Goal: Information Seeking & Learning: Learn about a topic

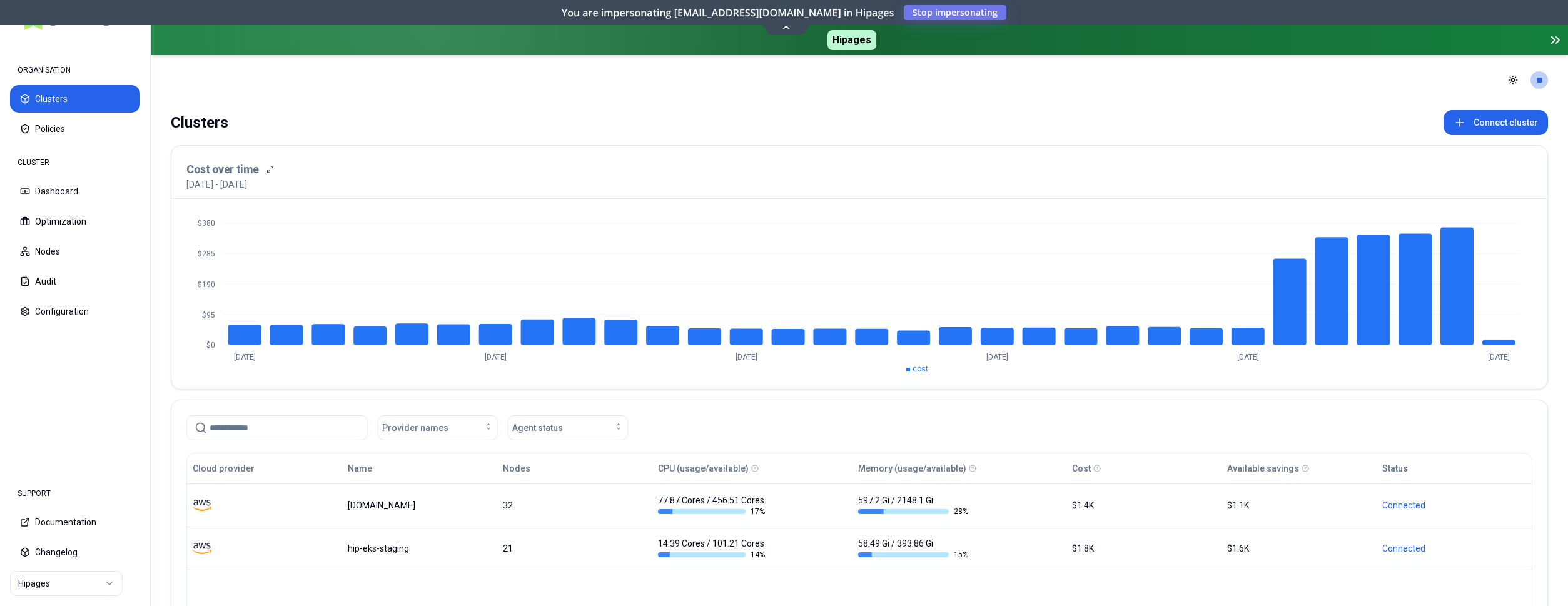
click at [62, 588] on html "ORGANISATION Clusters Policies CLUSTER Dashboard Optimization Nodes Audit Confi…" at bounding box center [784, 303] width 1568 height 606
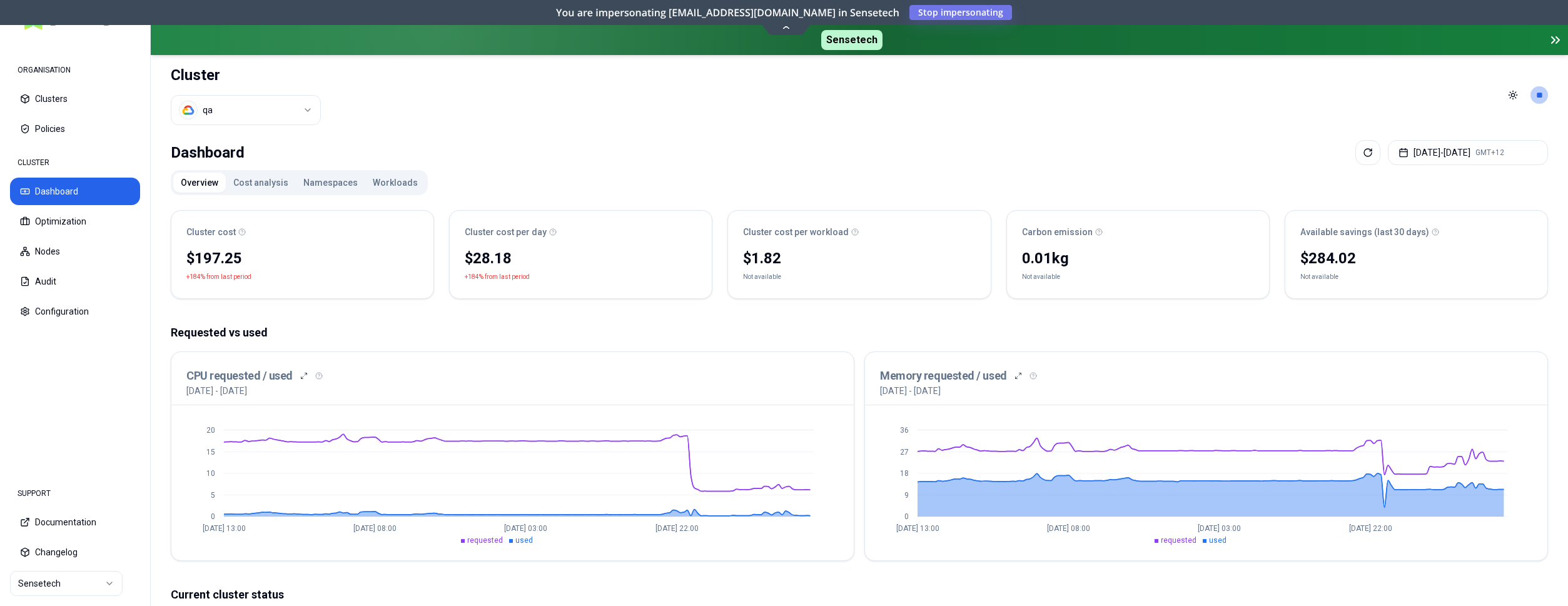
click at [95, 588] on html "ORGANISATION Clusters Policies CLUSTER Dashboard Optimization Nodes Audit Confi…" at bounding box center [784, 303] width 1568 height 606
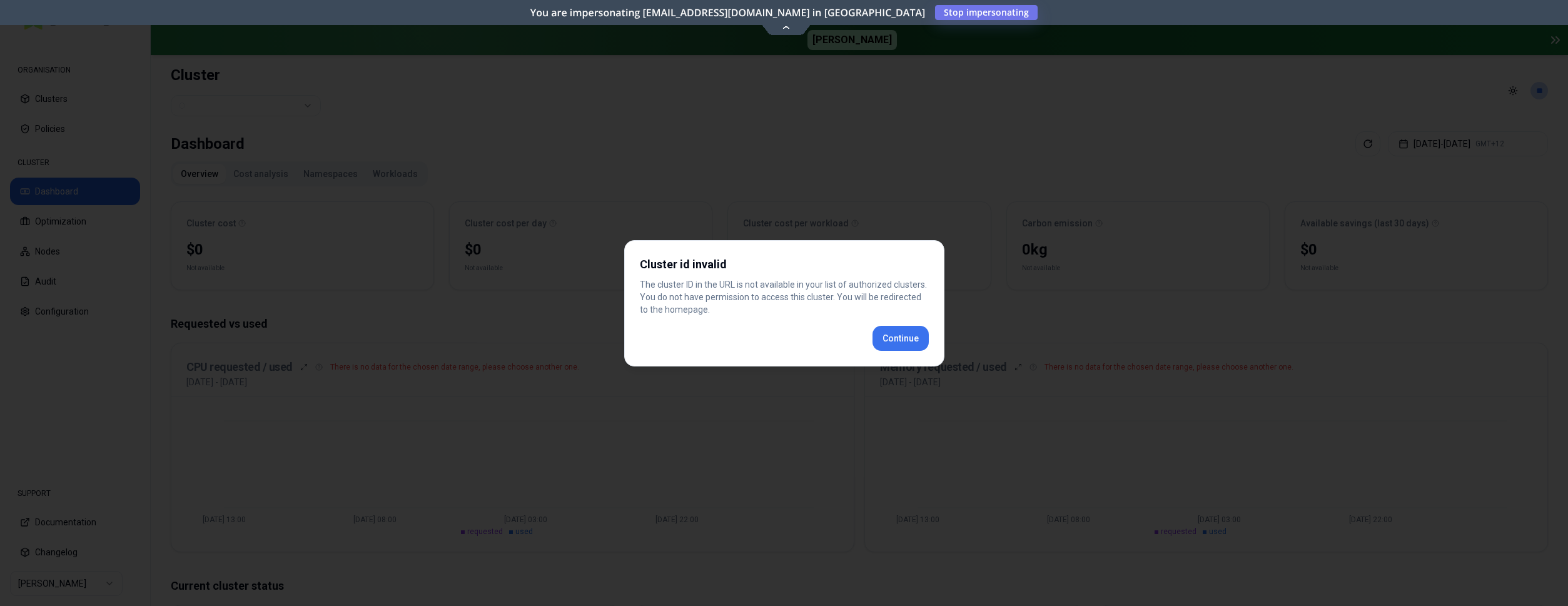
click at [903, 344] on div "Cluster id invalid The cluster ID in the URL is not available in your list of a…" at bounding box center [785, 303] width 320 height 126
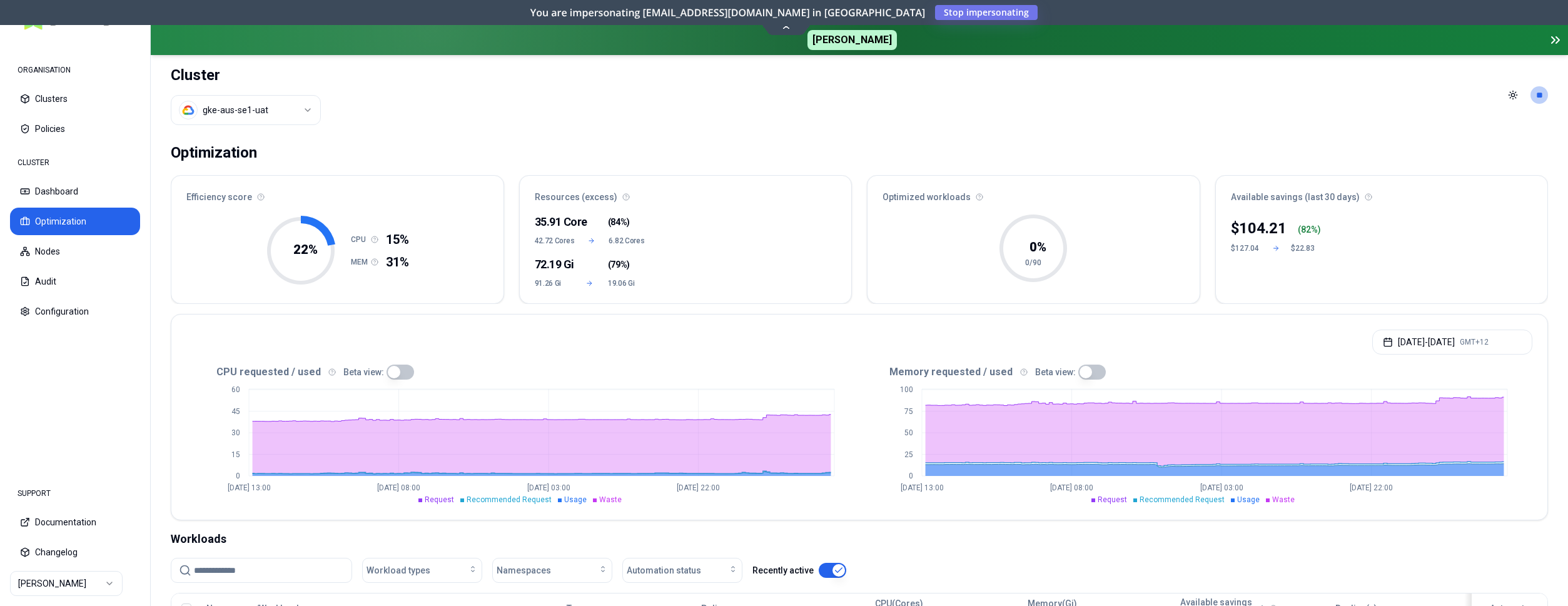
click at [83, 581] on html "ORGANISATION Clusters Policies CLUSTER Dashboard Optimization Nodes Audit Confi…" at bounding box center [784, 303] width 1568 height 606
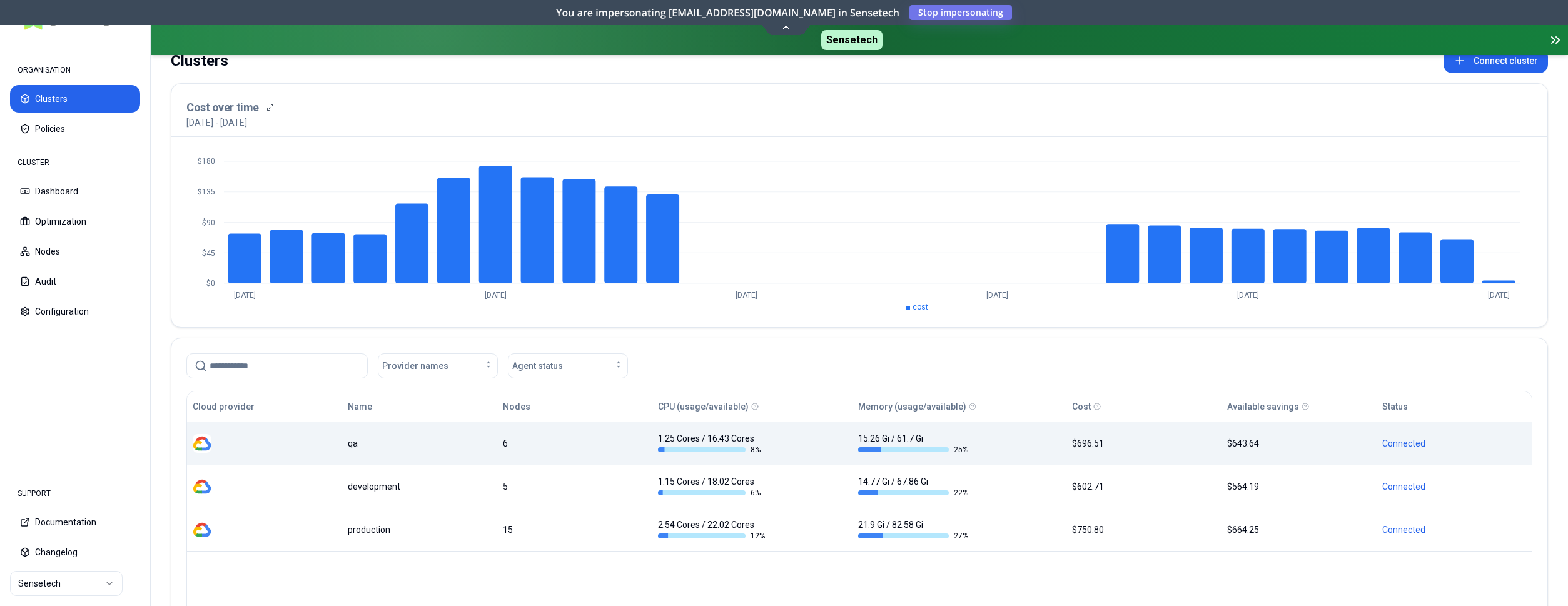
scroll to position [64, 0]
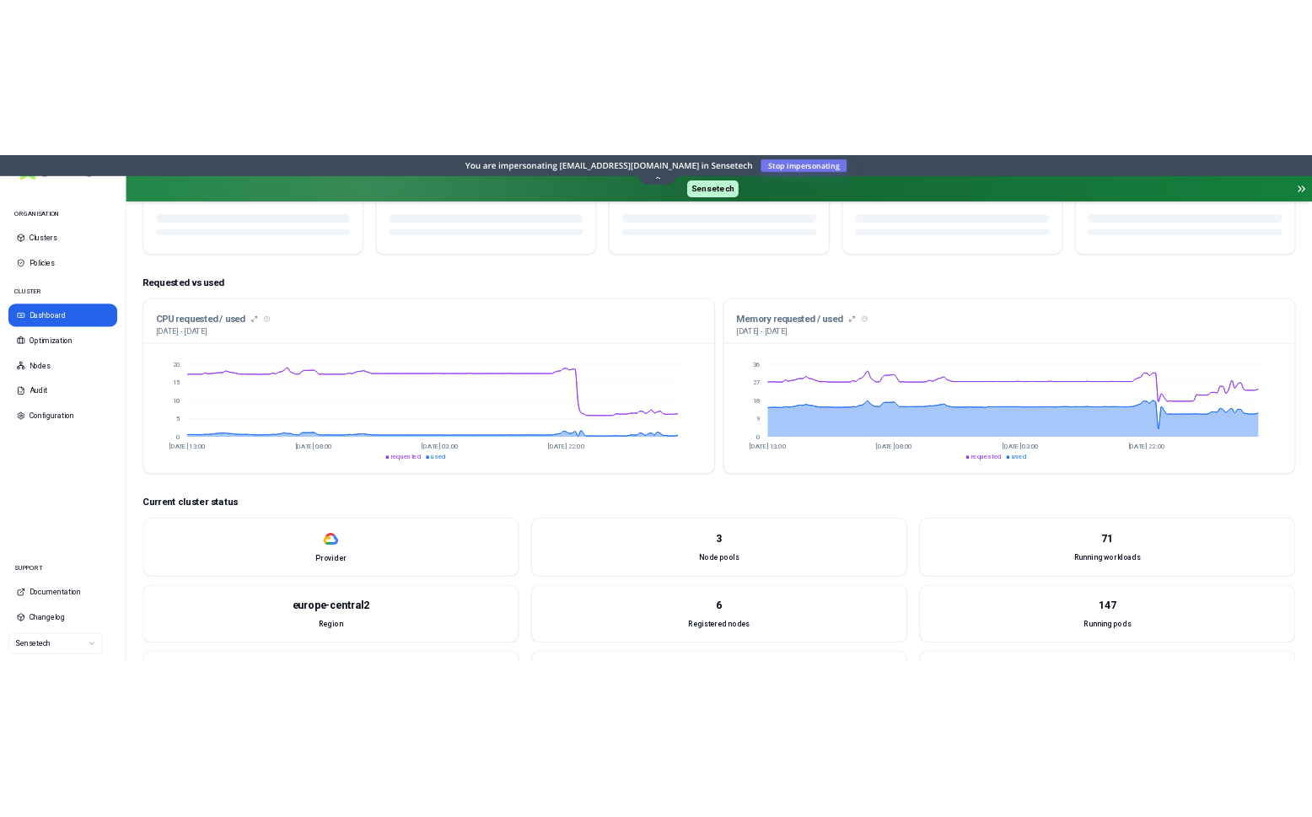
scroll to position [258, 0]
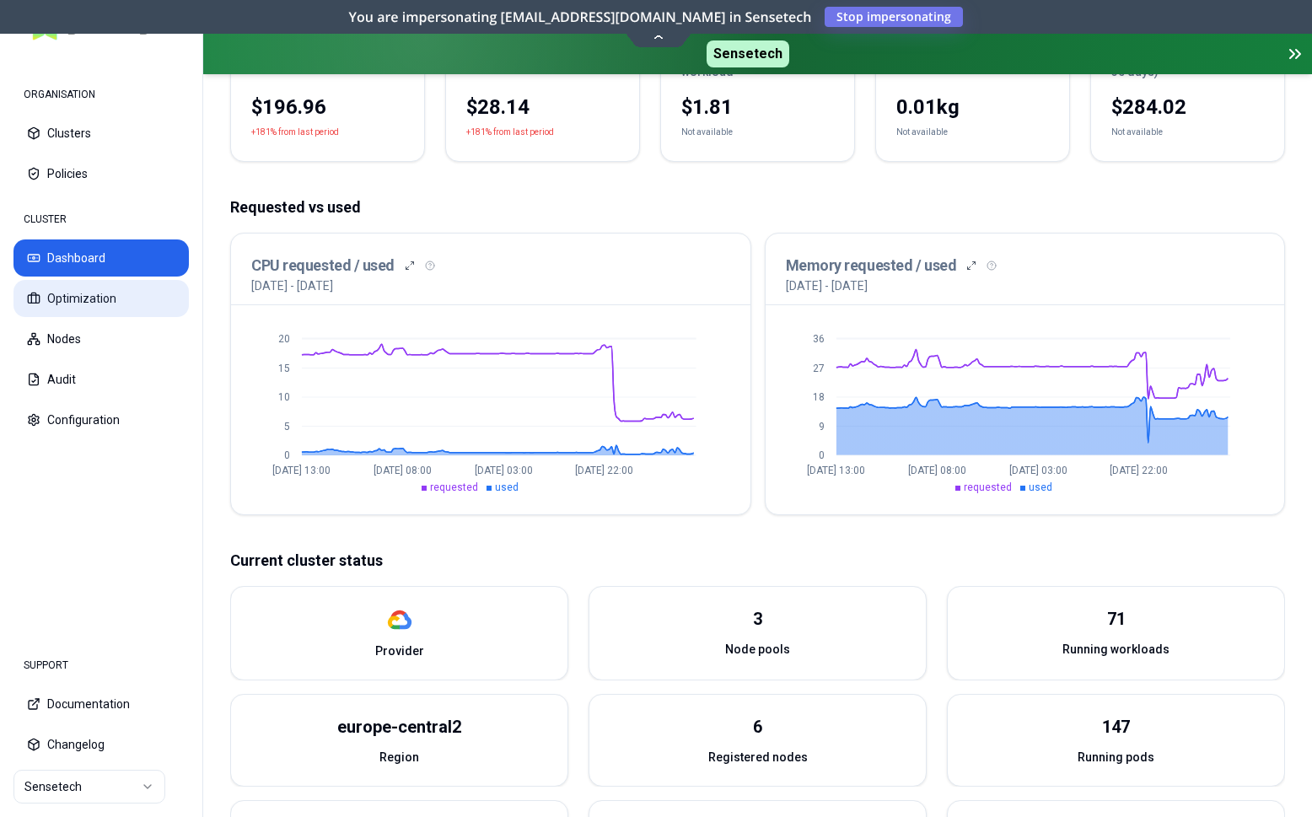
click at [104, 297] on button "Optimization" at bounding box center [100, 298] width 175 height 37
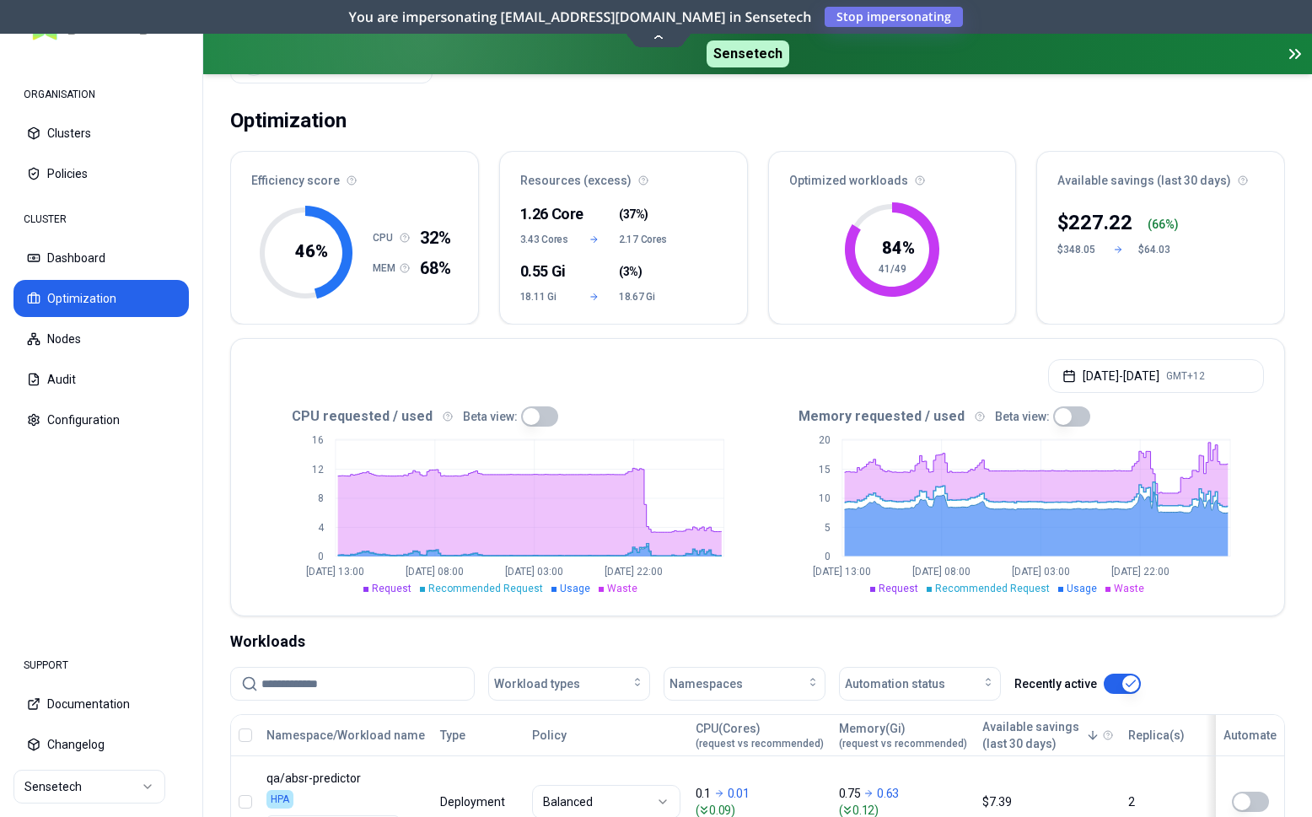
scroll to position [86, 0]
click at [108, 260] on button "Dashboard" at bounding box center [100, 257] width 175 height 37
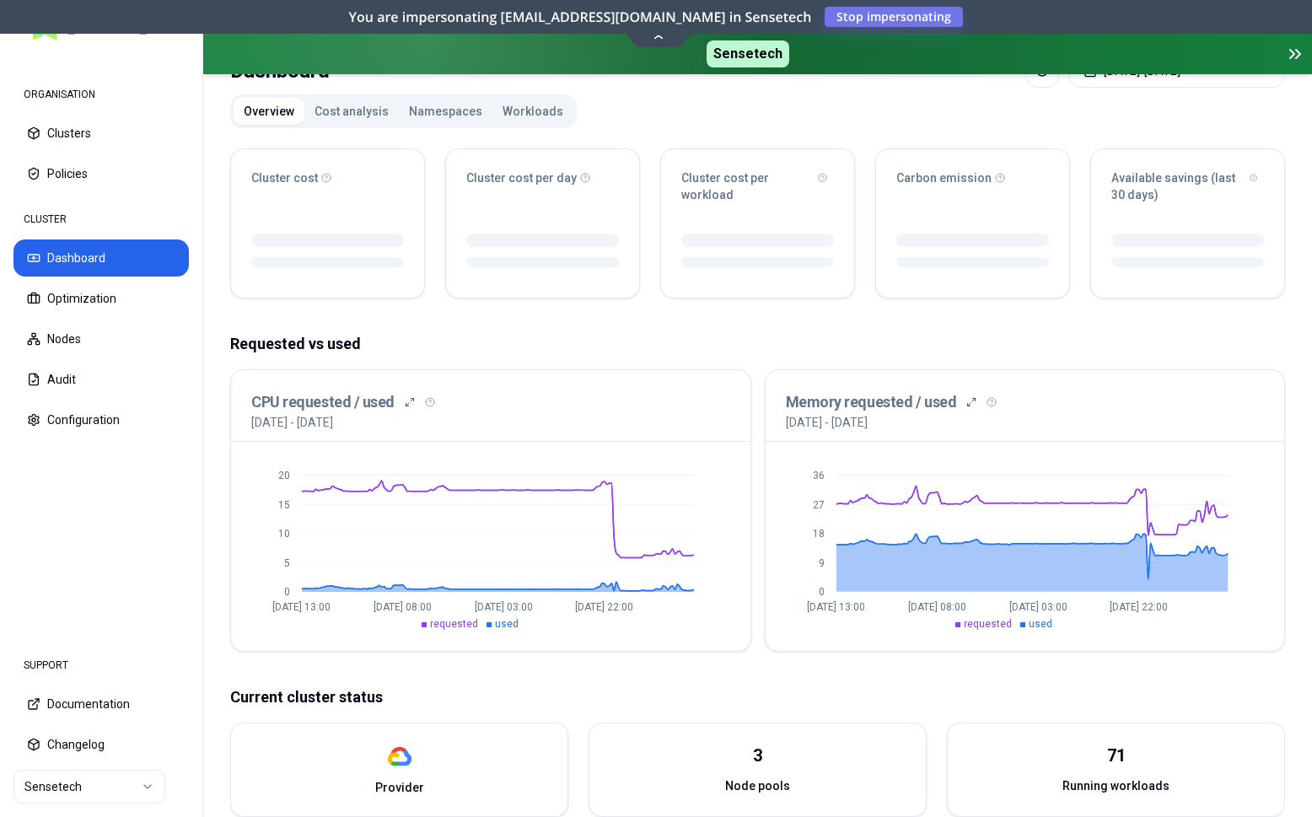
scroll to position [172, 0]
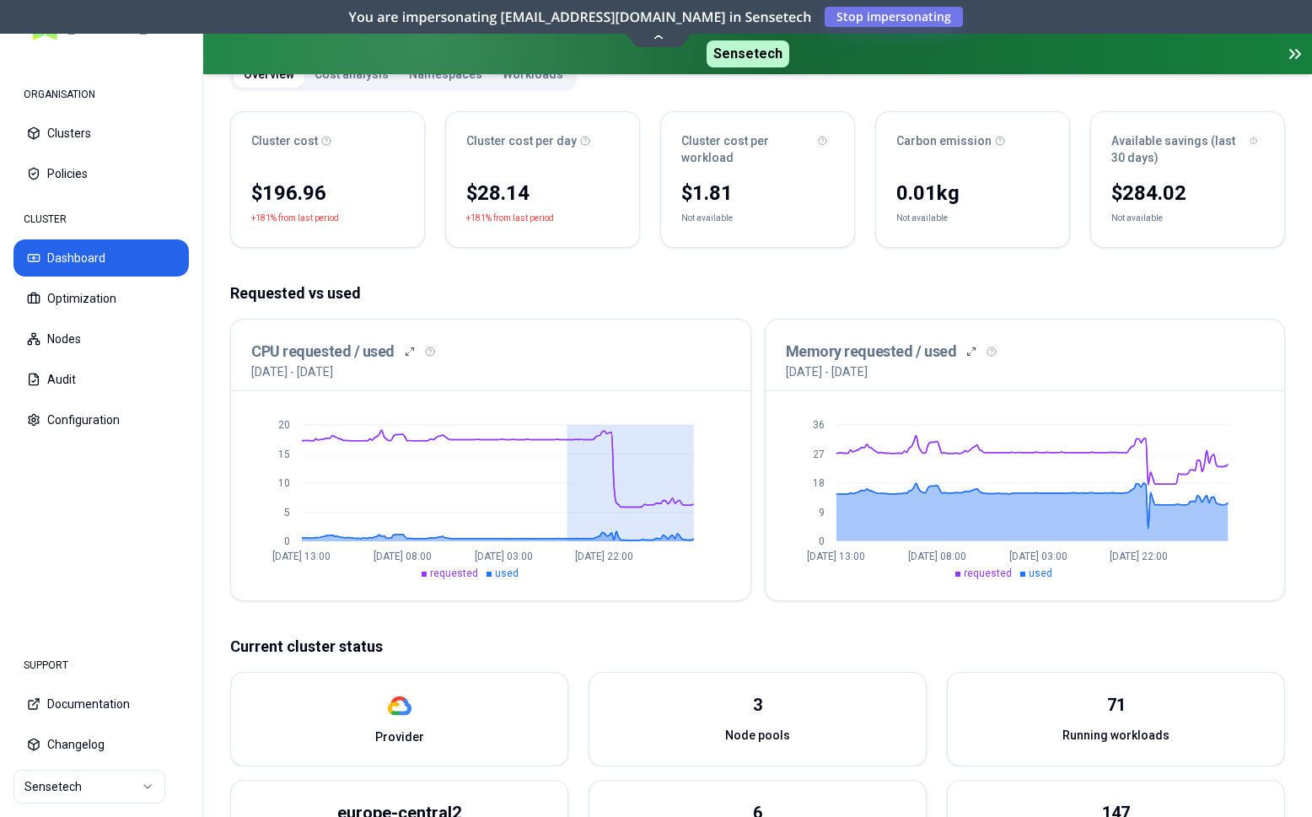
drag, startPoint x: 567, startPoint y: 462, endPoint x: 705, endPoint y: 474, distance: 138.8
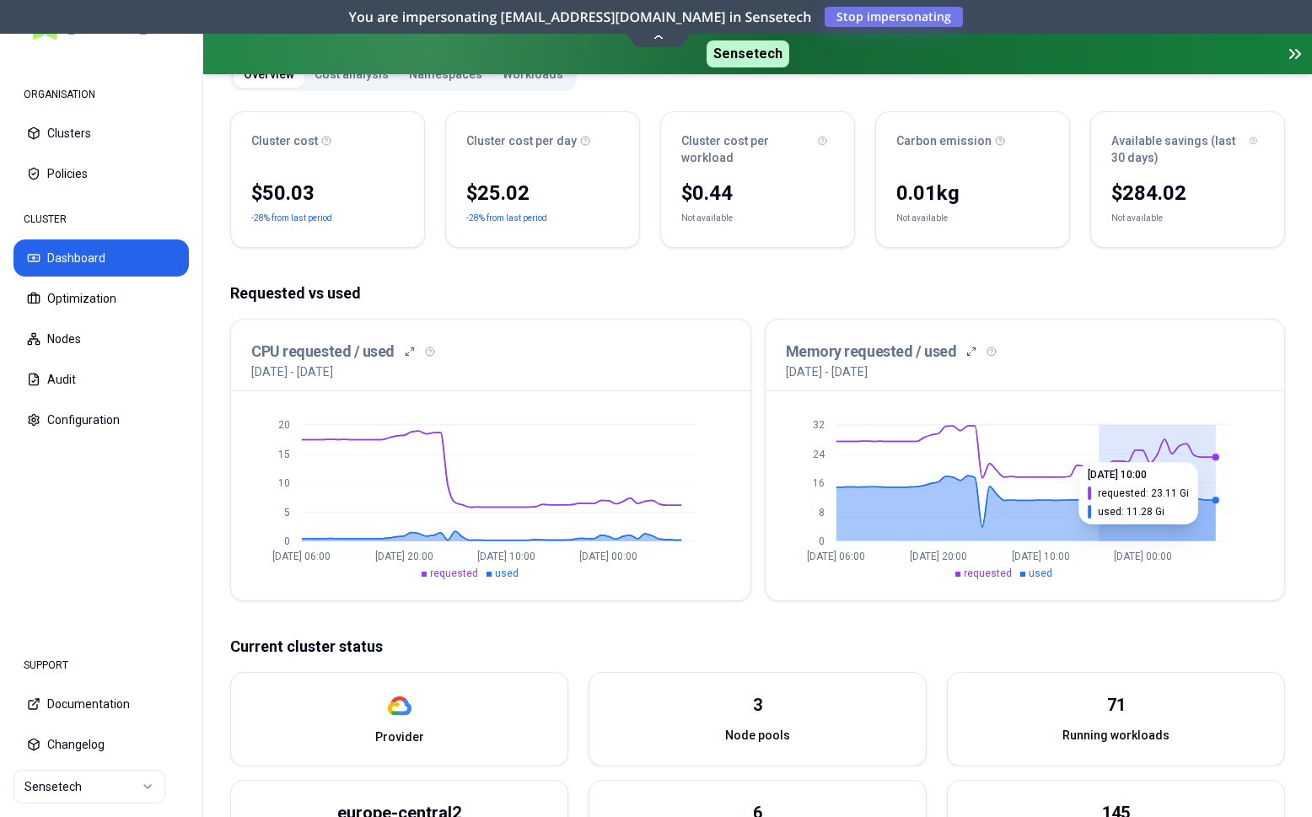
drag, startPoint x: 1101, startPoint y: 455, endPoint x: 1213, endPoint y: 454, distance: 112.2
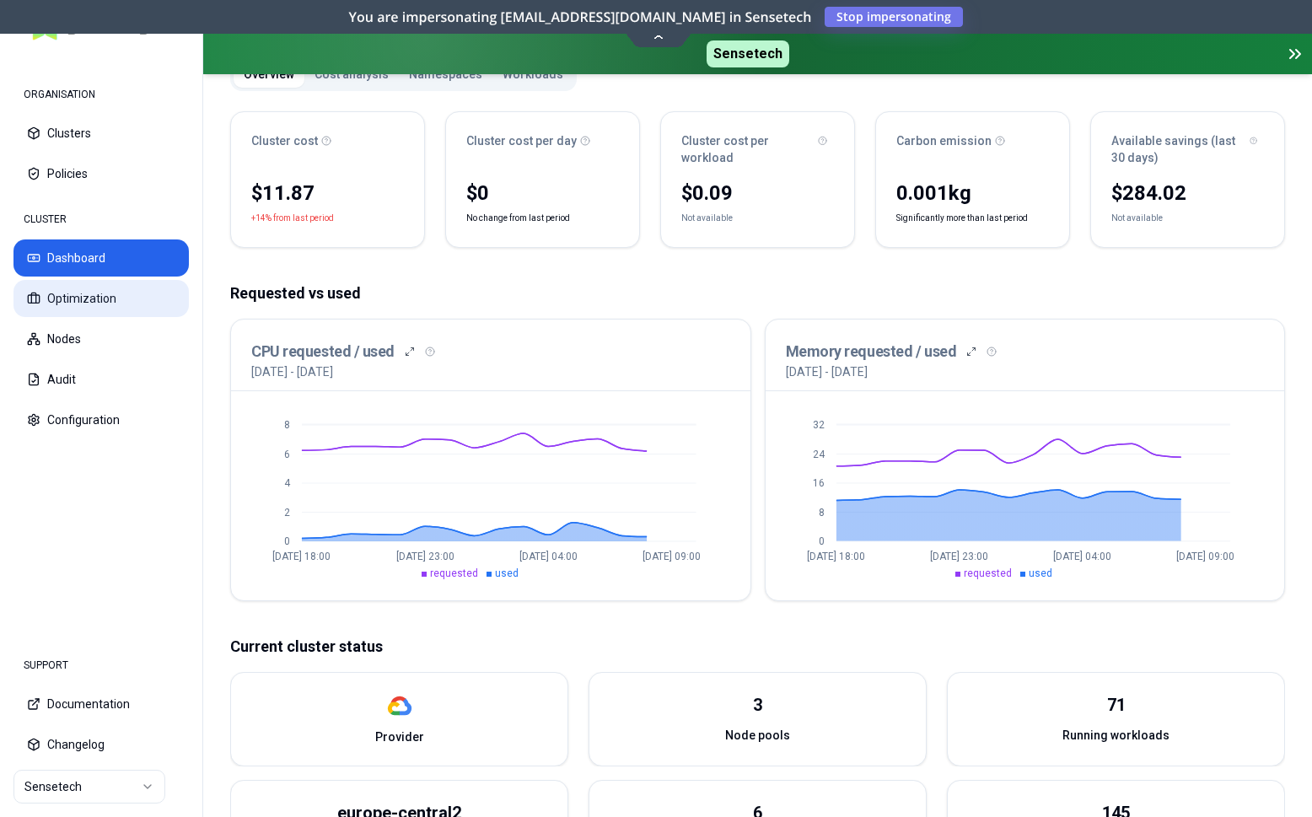
click at [78, 291] on button "Optimization" at bounding box center [100, 298] width 175 height 37
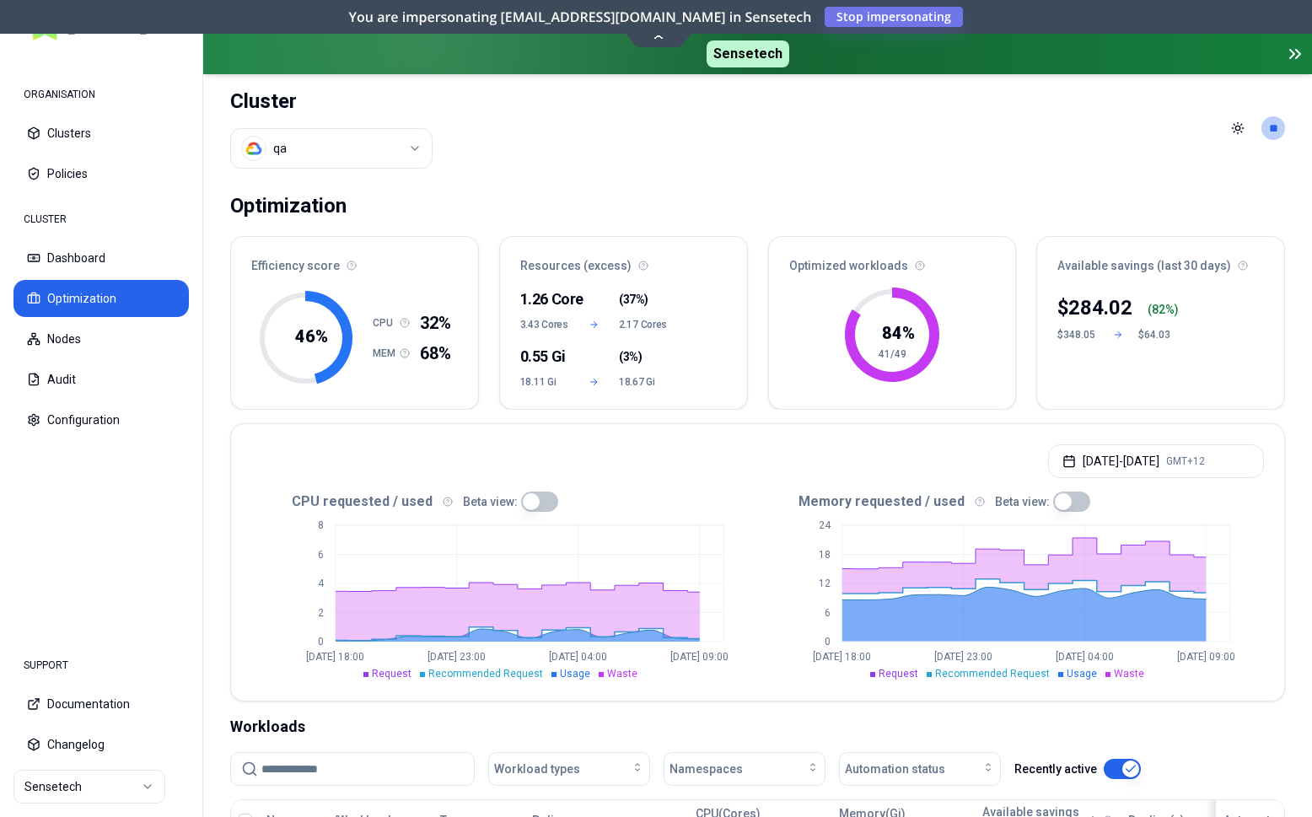
drag, startPoint x: 1181, startPoint y: 137, endPoint x: 1024, endPoint y: 130, distance: 157.8
click at [1025, 125] on header "Cluster qa Toggle theme **" at bounding box center [757, 128] width 1109 height 108
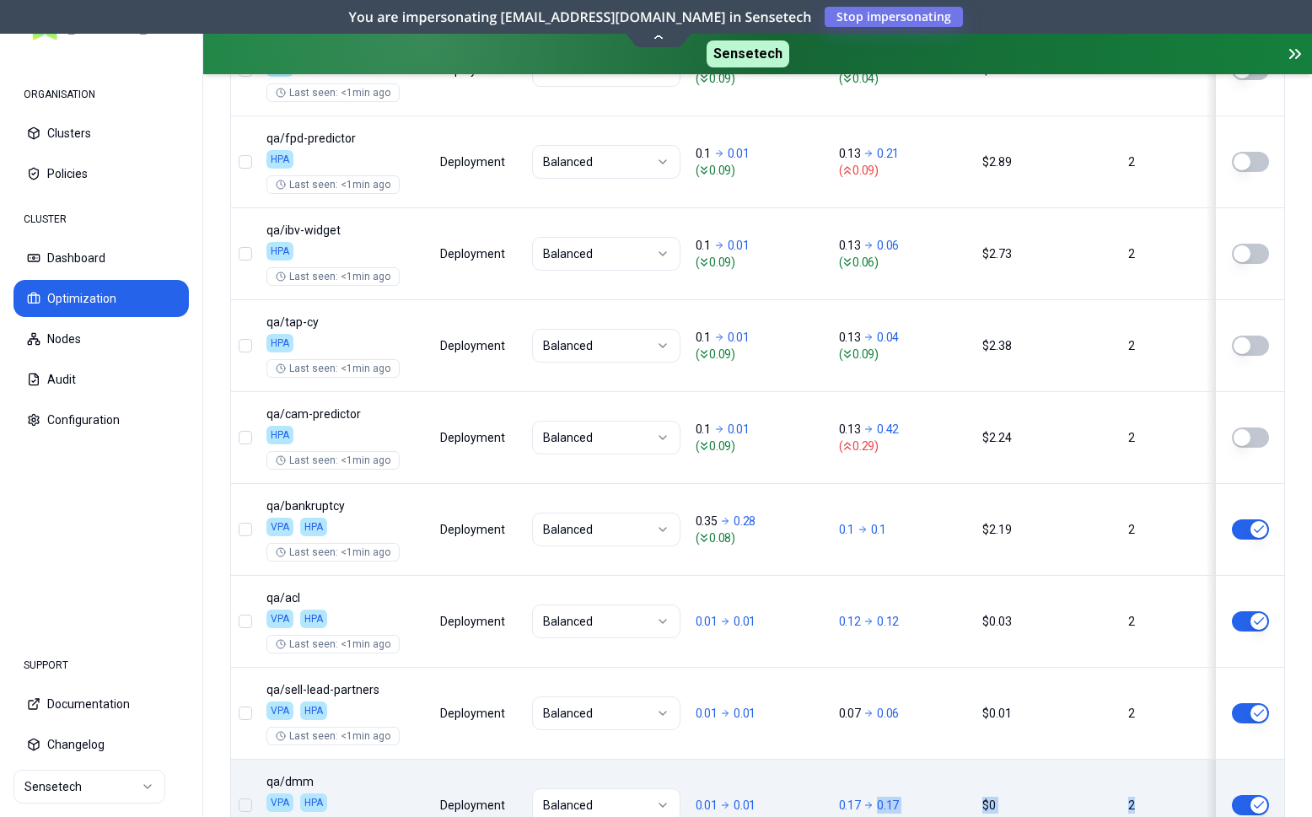
scroll to position [994, 0]
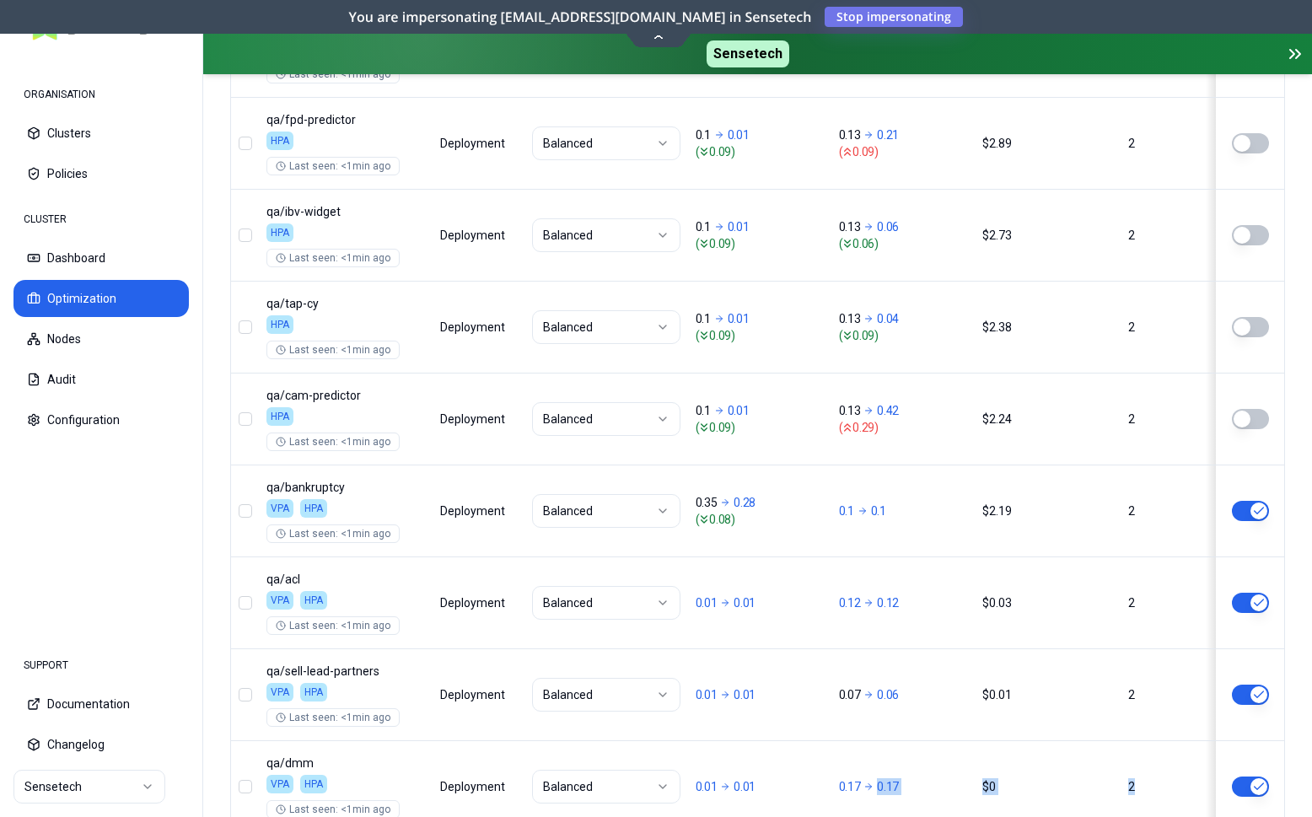
drag, startPoint x: 685, startPoint y: 812, endPoint x: 1299, endPoint y: 801, distance: 613.9
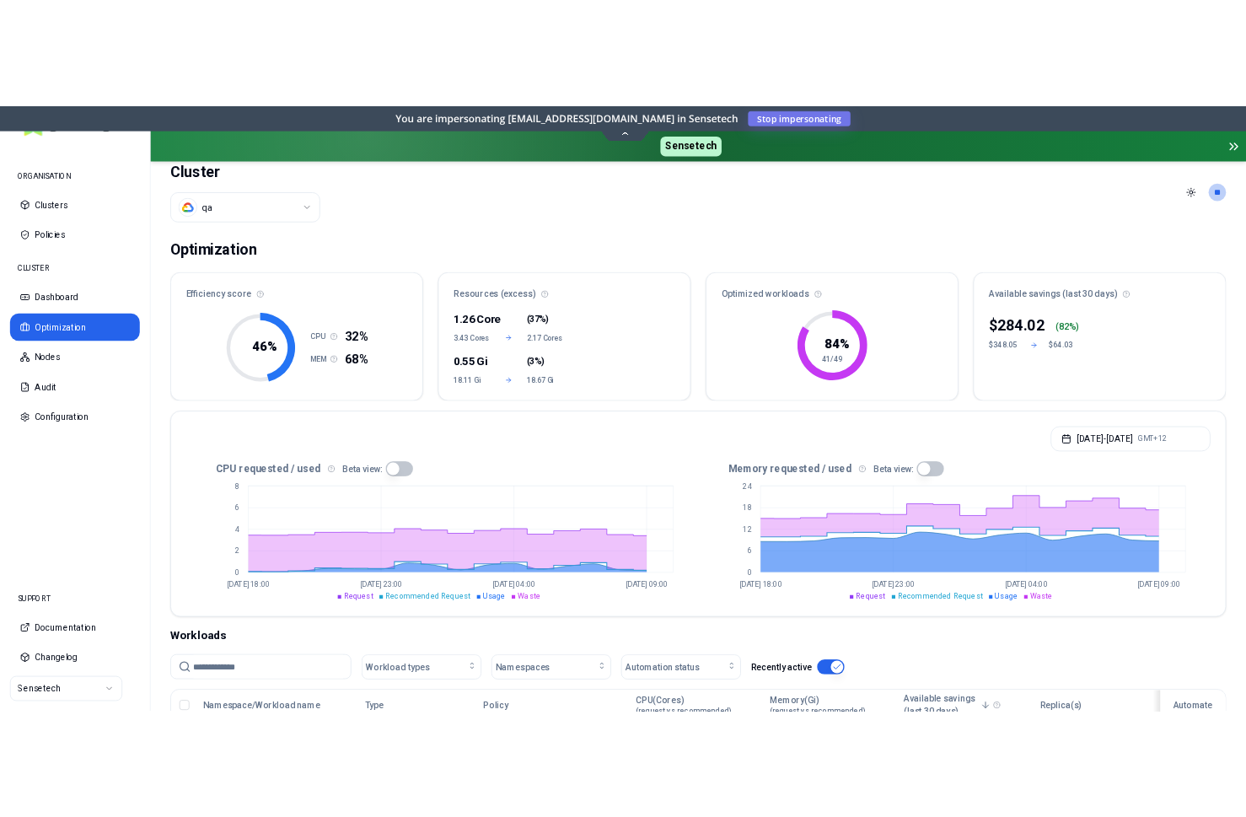
scroll to position [0, 0]
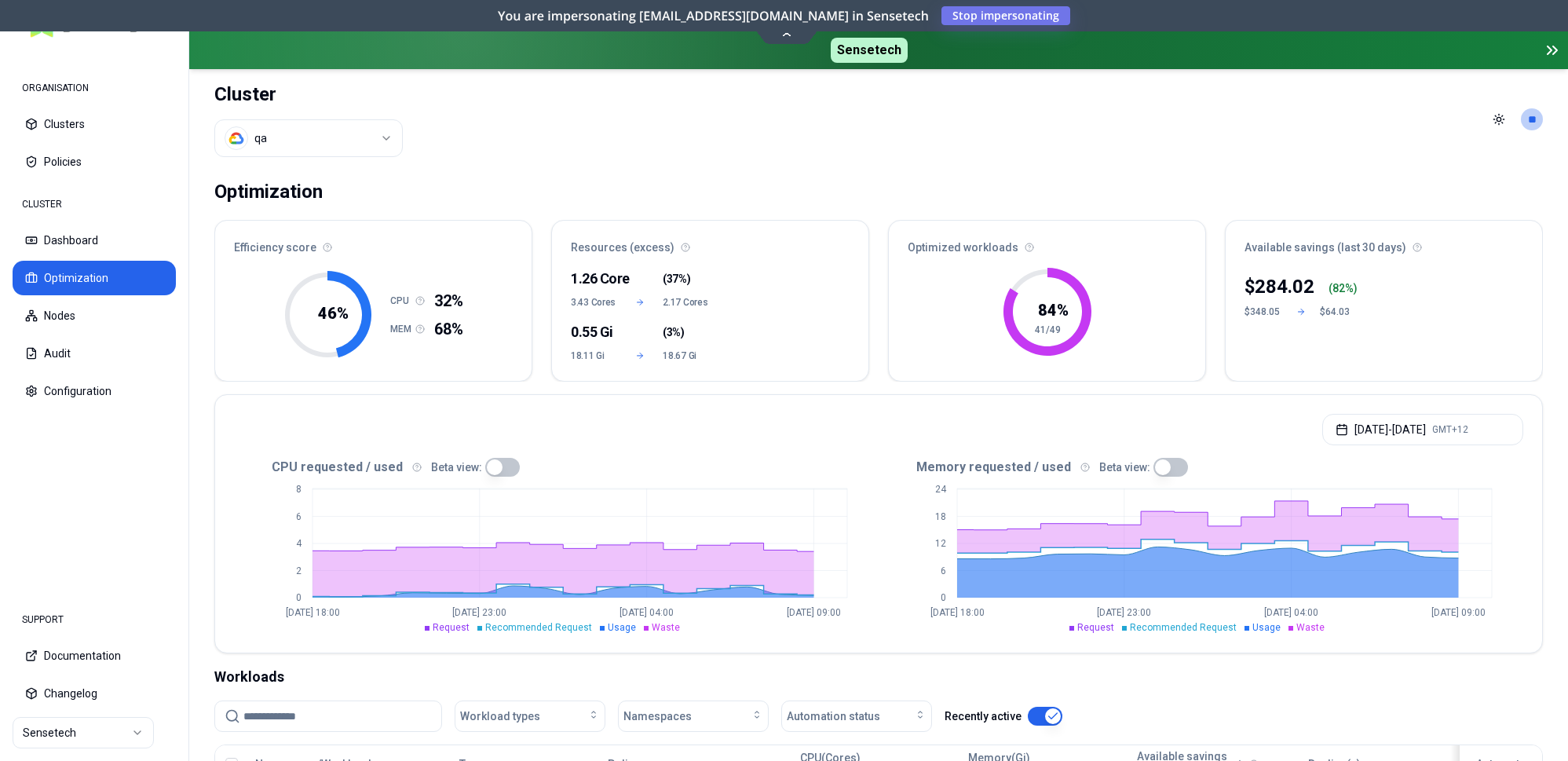
click at [1245, 183] on div "Optimization" at bounding box center [878, 192] width 1329 height 32
click at [1347, 430] on button "Aug 19, 2025 - Aug 20, 2025 GMT+12" at bounding box center [1423, 429] width 201 height 32
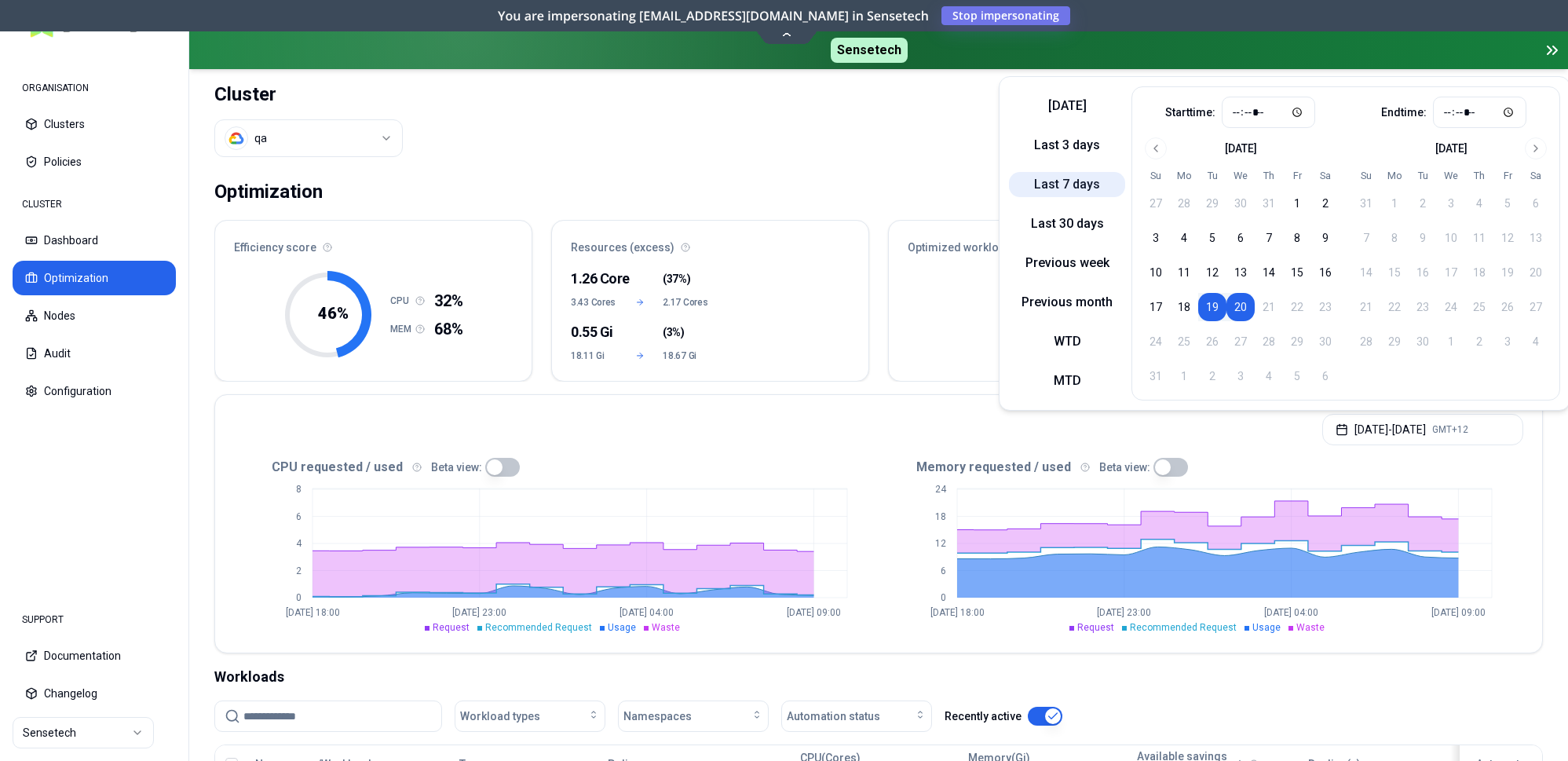
click at [1082, 186] on button "Last 7 days" at bounding box center [1067, 184] width 116 height 25
type input "*****"
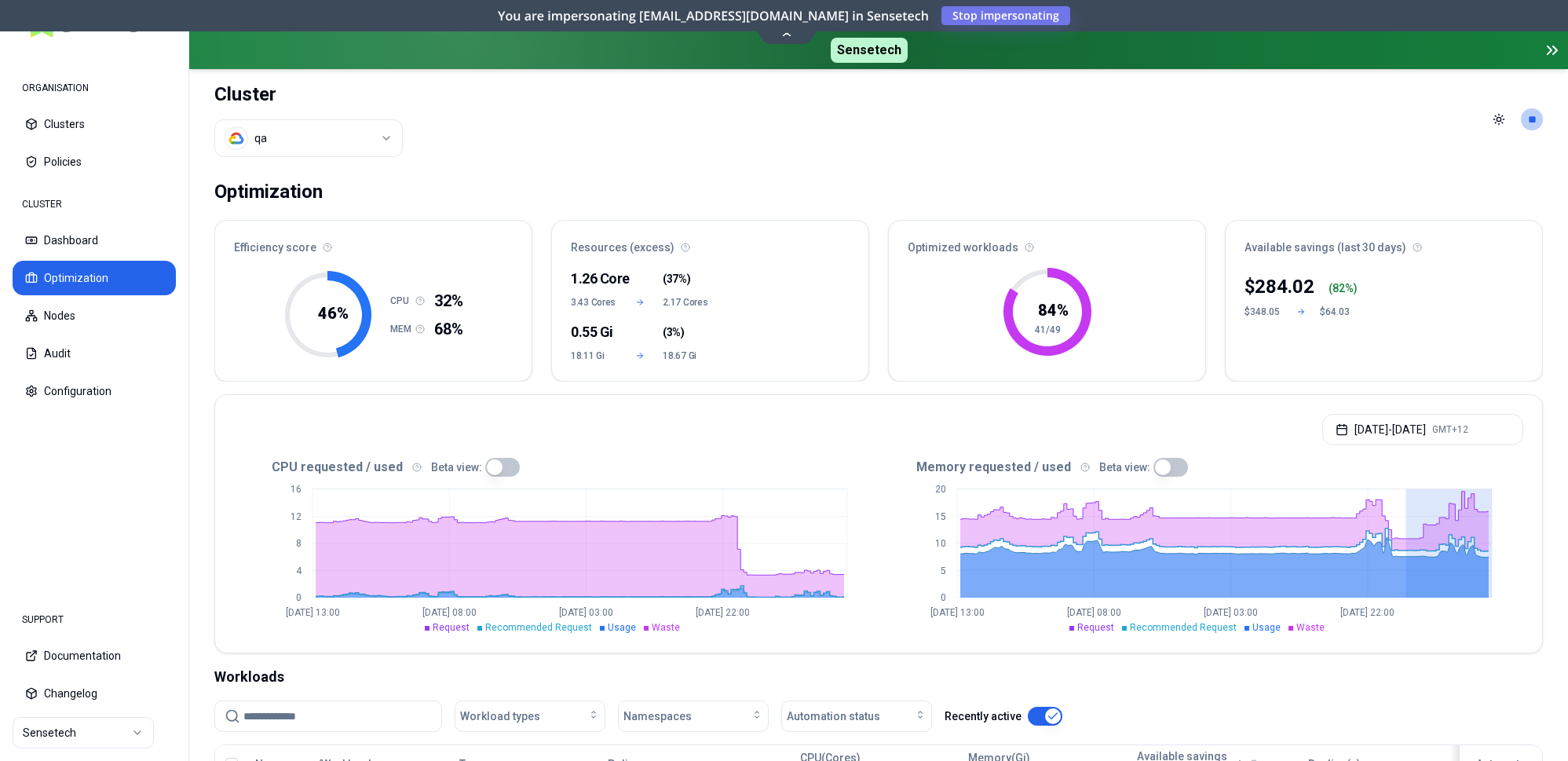
drag, startPoint x: 1407, startPoint y: 538, endPoint x: 1493, endPoint y: 536, distance: 86.0
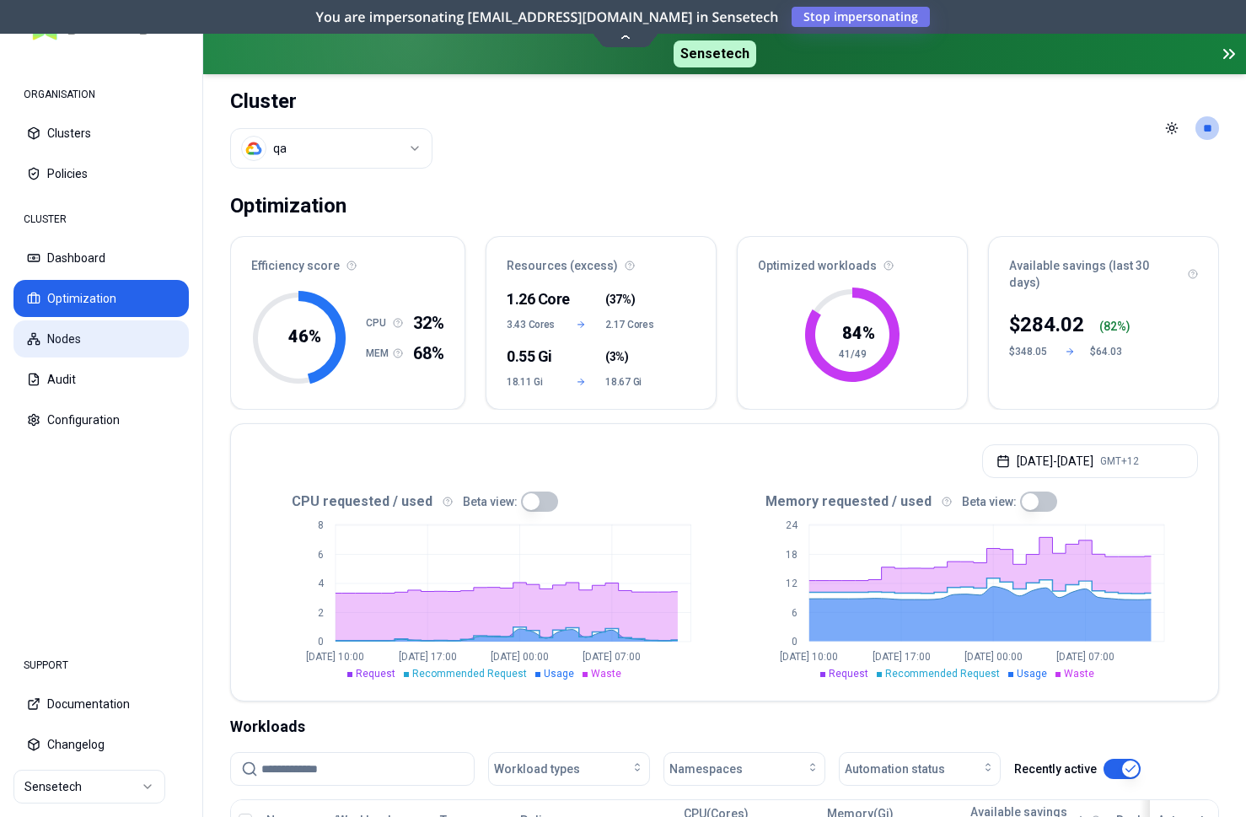
click at [88, 348] on button "Nodes" at bounding box center [100, 338] width 175 height 37
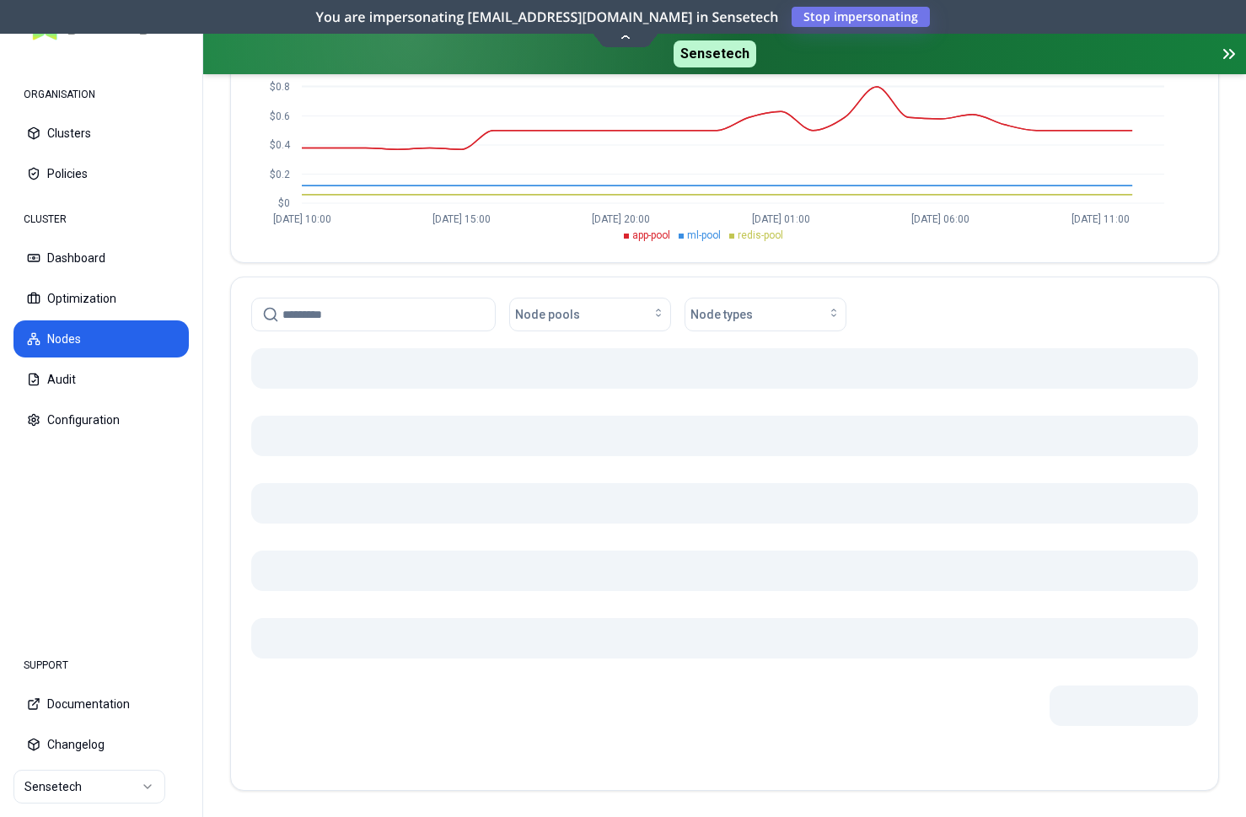
scroll to position [256, 0]
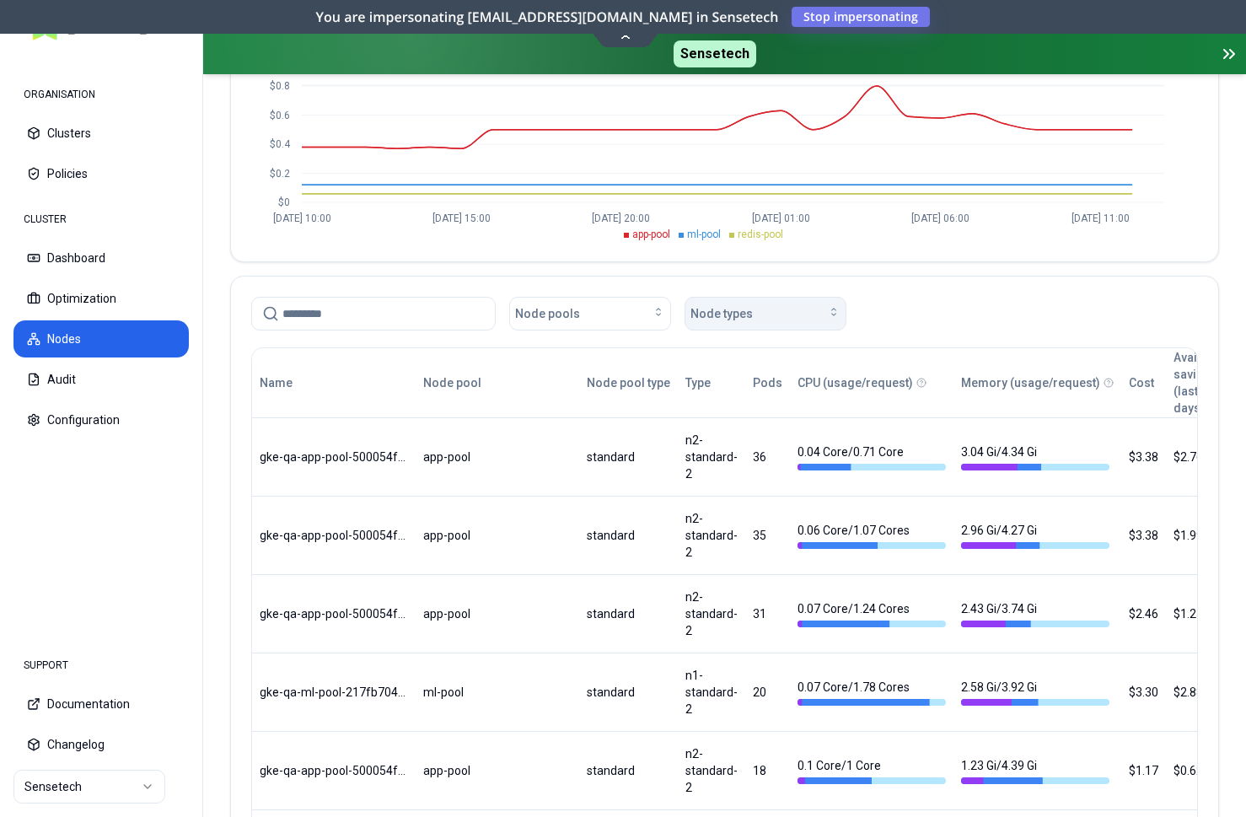
click at [703, 312] on span "Node types" at bounding box center [722, 313] width 62 height 17
click at [717, 409] on span "n2-standard-2" at bounding box center [734, 405] width 77 height 17
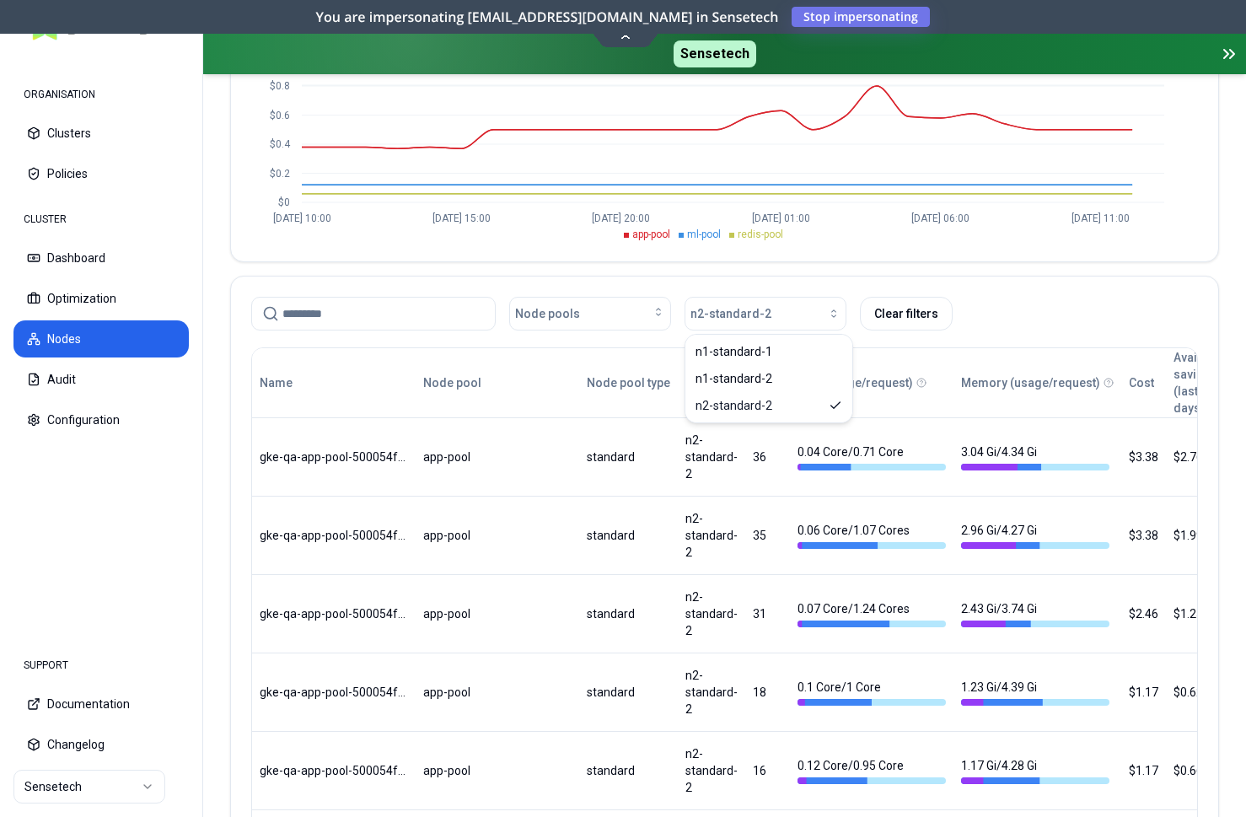
click at [602, 282] on div "Node pools n2-standard-2 Clear filters" at bounding box center [724, 310] width 987 height 67
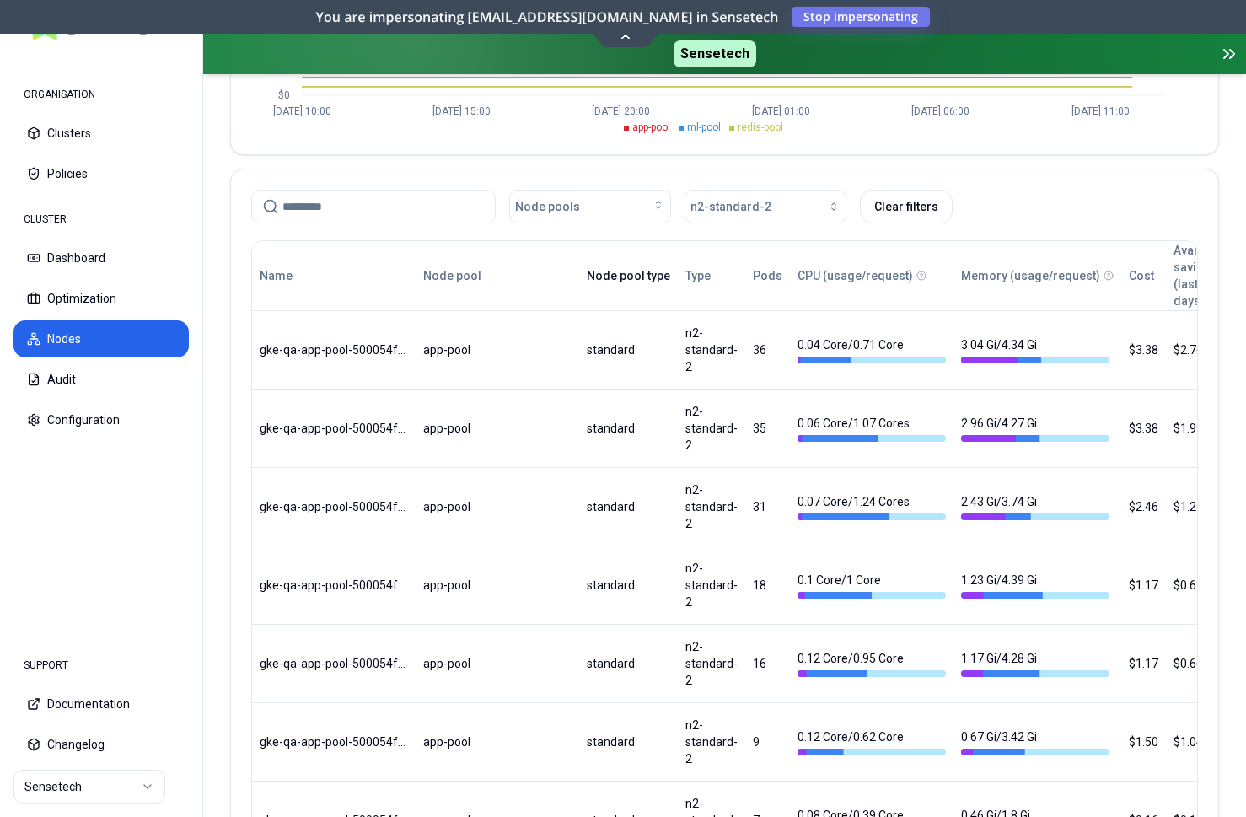
scroll to position [202, 0]
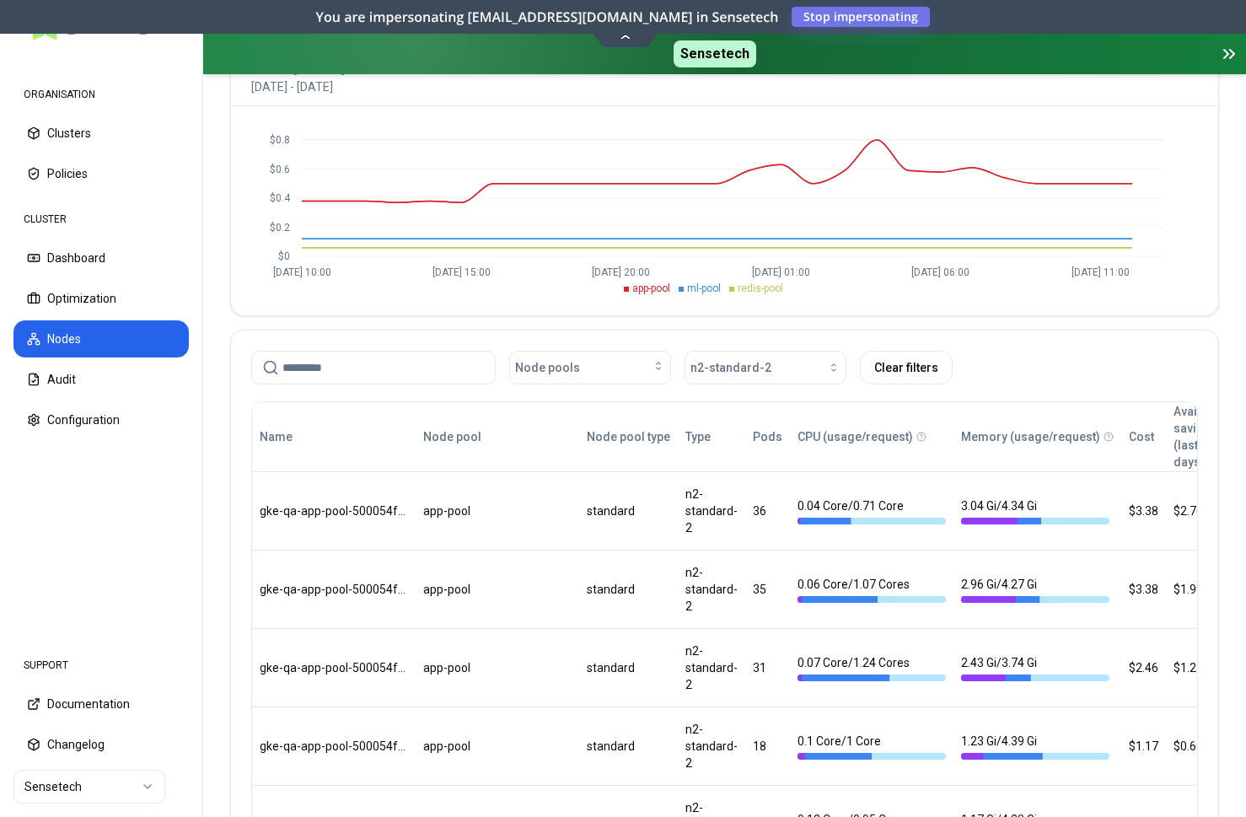
click at [46, 340] on button "Nodes" at bounding box center [100, 338] width 175 height 37
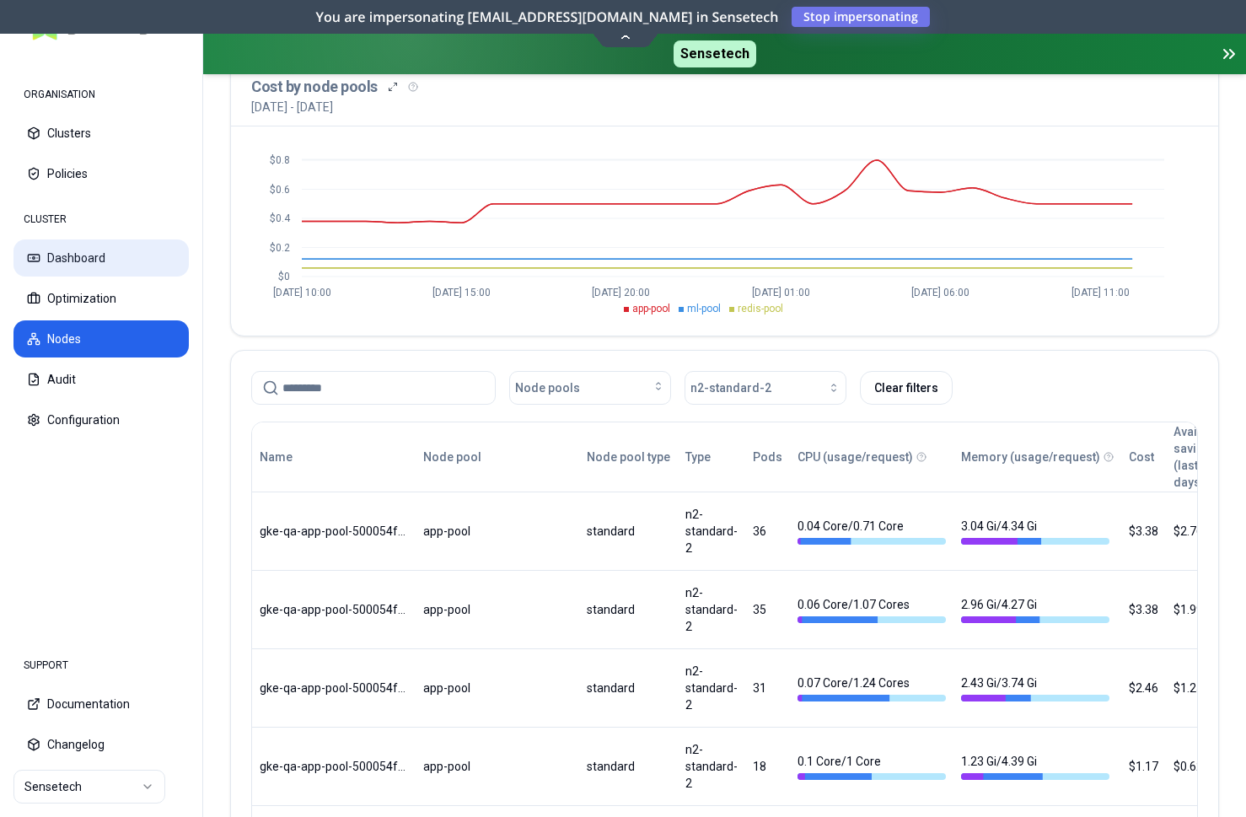
click at [86, 250] on button "Dashboard" at bounding box center [100, 257] width 175 height 37
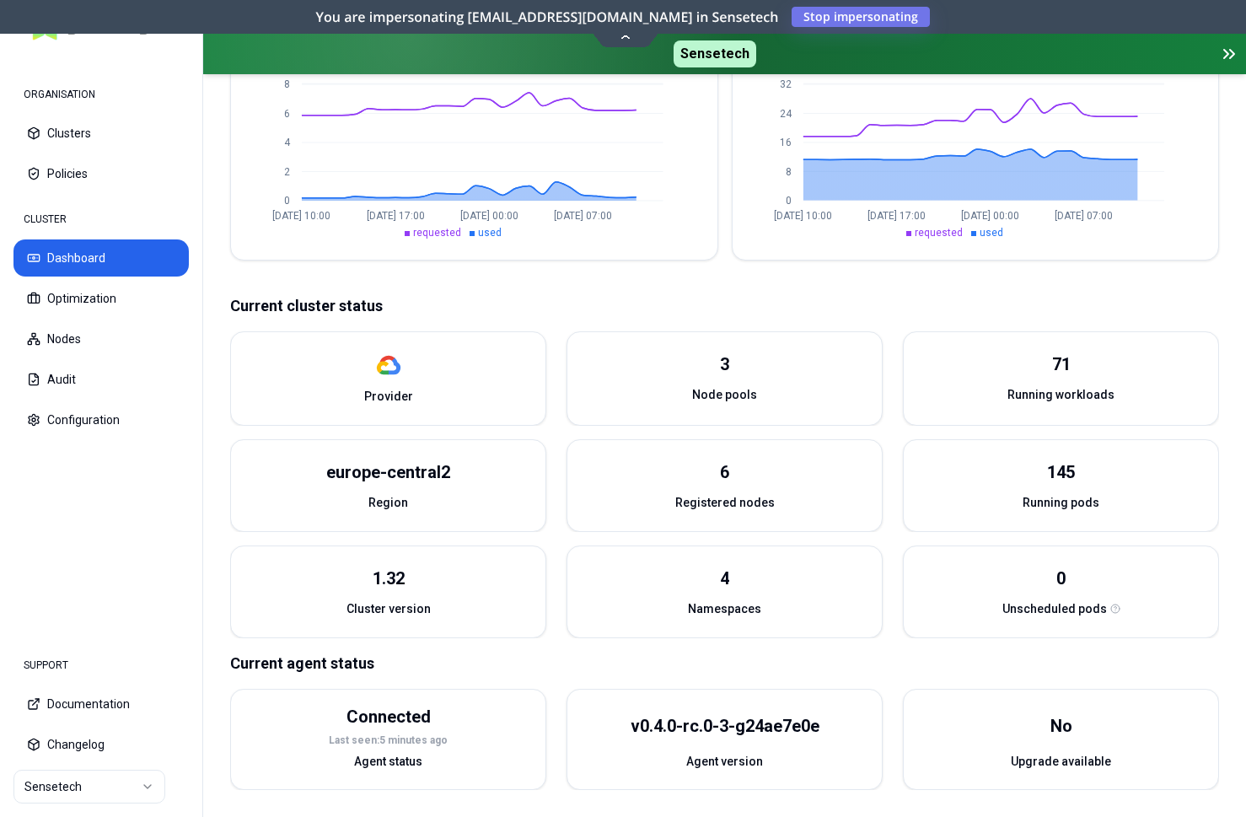
scroll to position [513, 0]
click at [100, 126] on button "Clusters" at bounding box center [100, 133] width 175 height 37
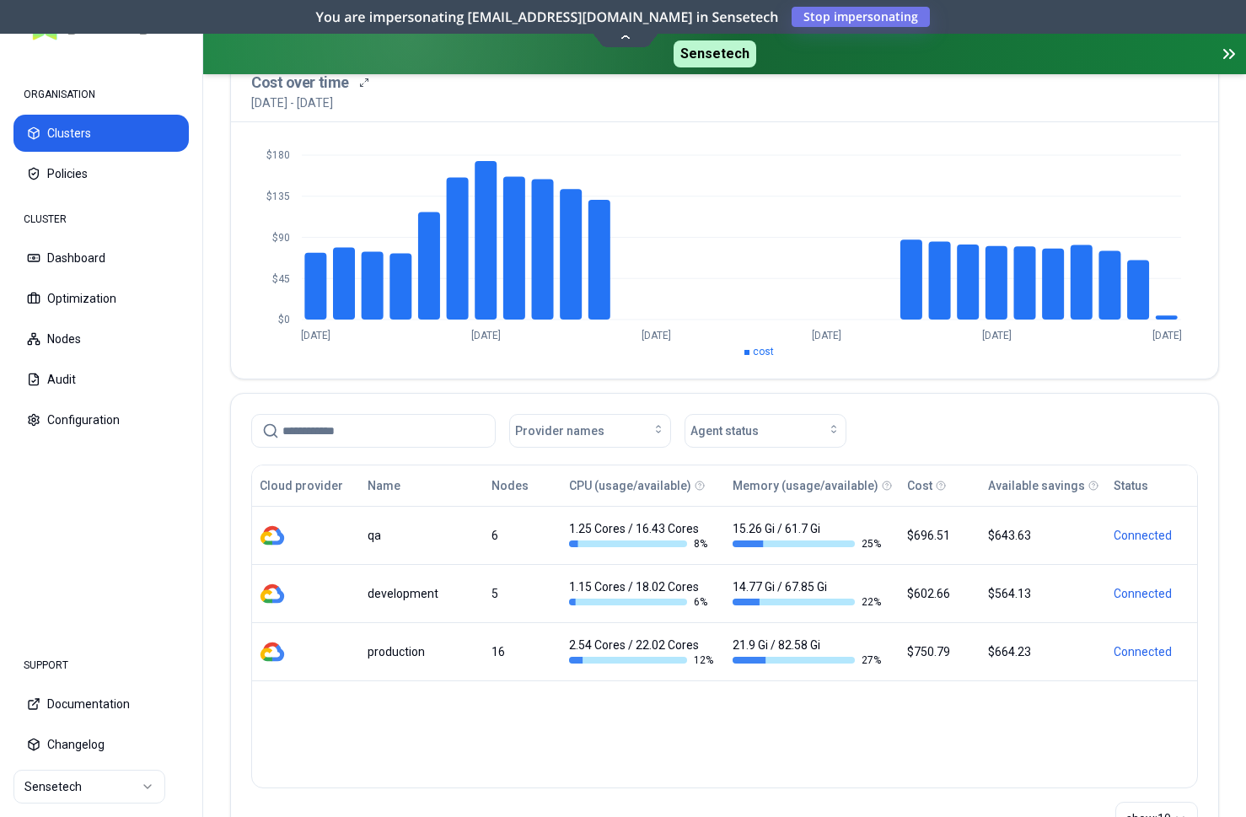
scroll to position [140, 0]
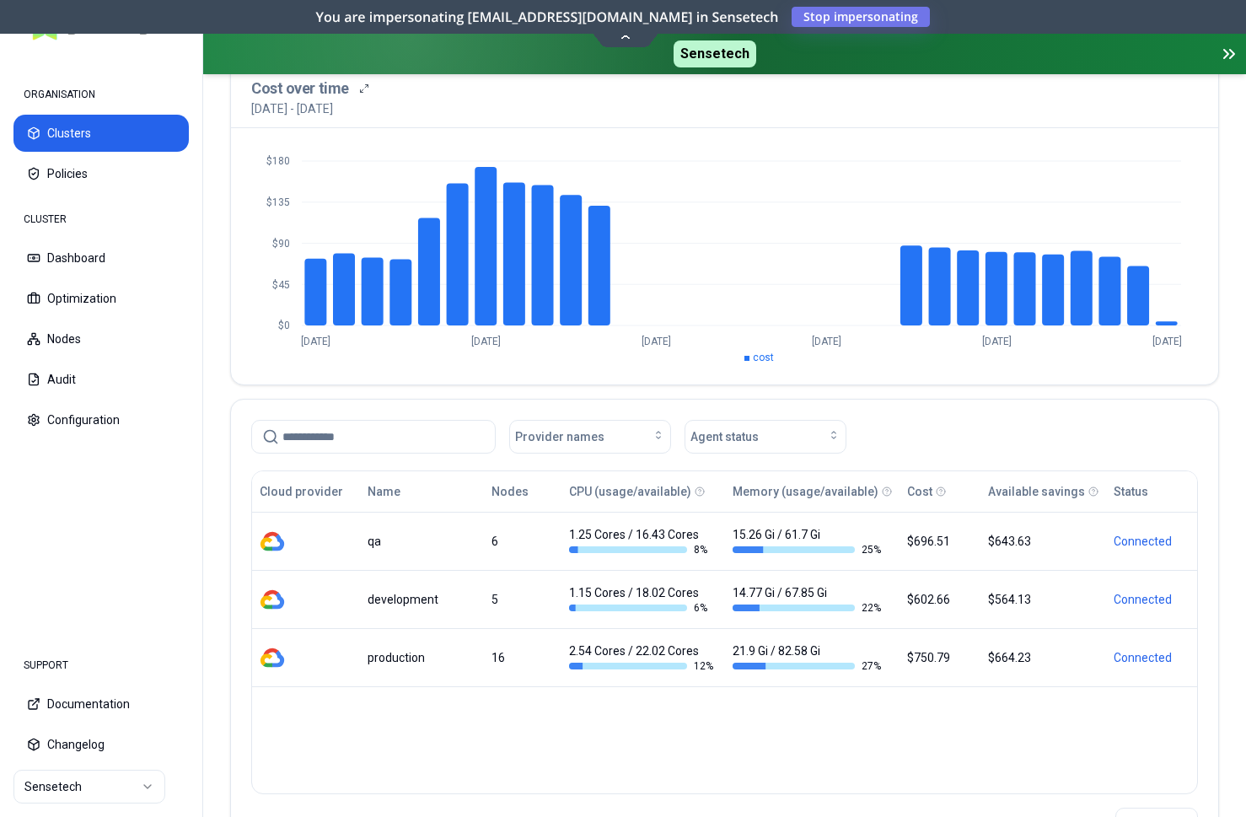
click at [83, 782] on html "ORGANISATION Clusters Policies CLUSTER Dashboard Optimization Nodes Audit Confi…" at bounding box center [623, 408] width 1246 height 817
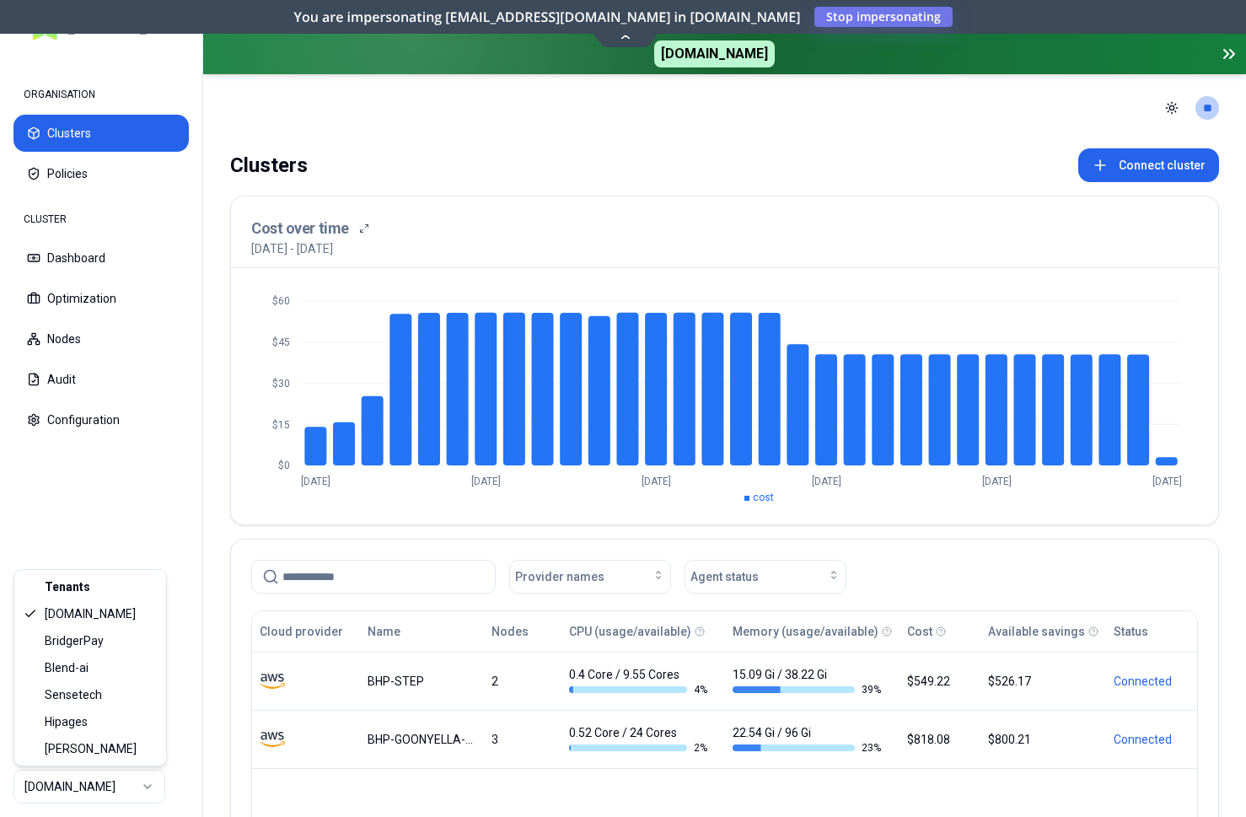
click at [67, 788] on html "ORGANISATION Clusters Policies CLUSTER Dashboard Optimization Nodes Audit Confi…" at bounding box center [623, 408] width 1246 height 817
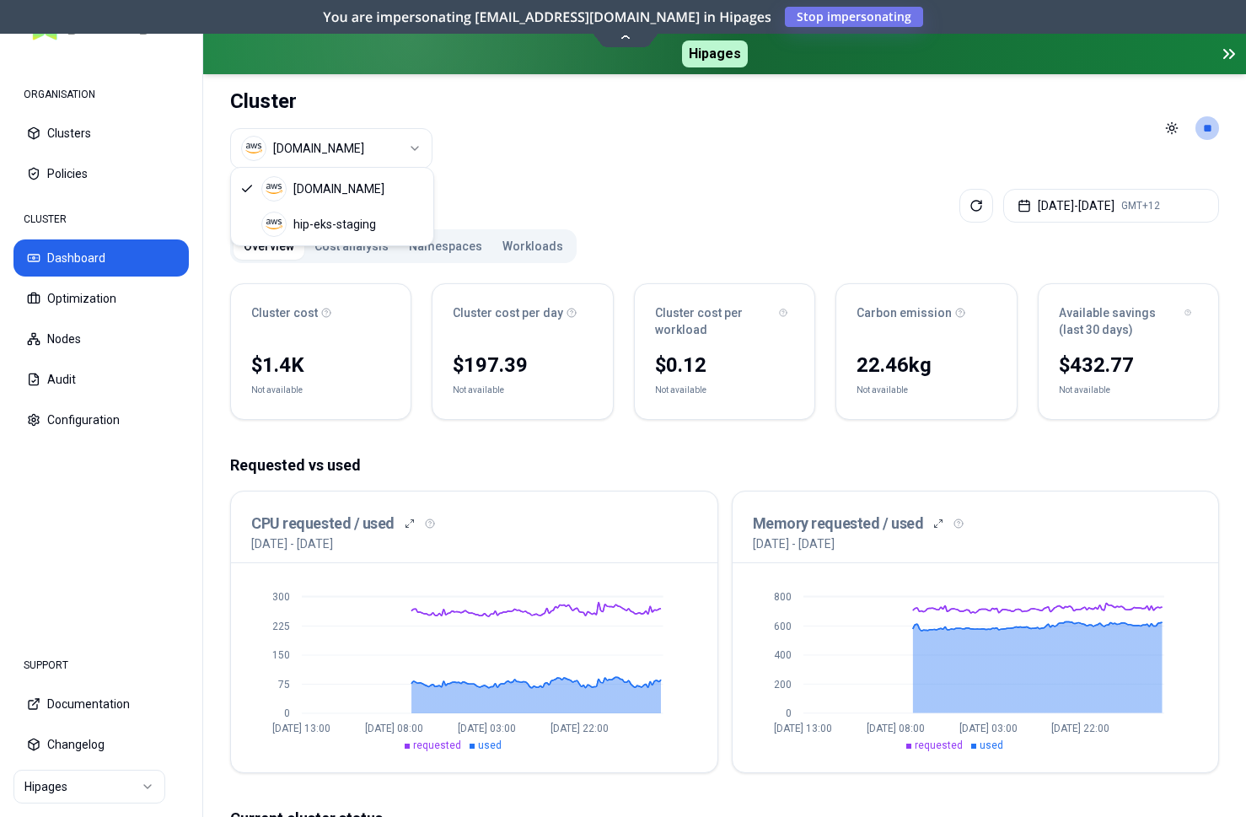
click at [298, 145] on html "ORGANISATION Clusters Policies CLUSTER Dashboard Optimization Nodes Audit Confi…" at bounding box center [623, 408] width 1246 height 817
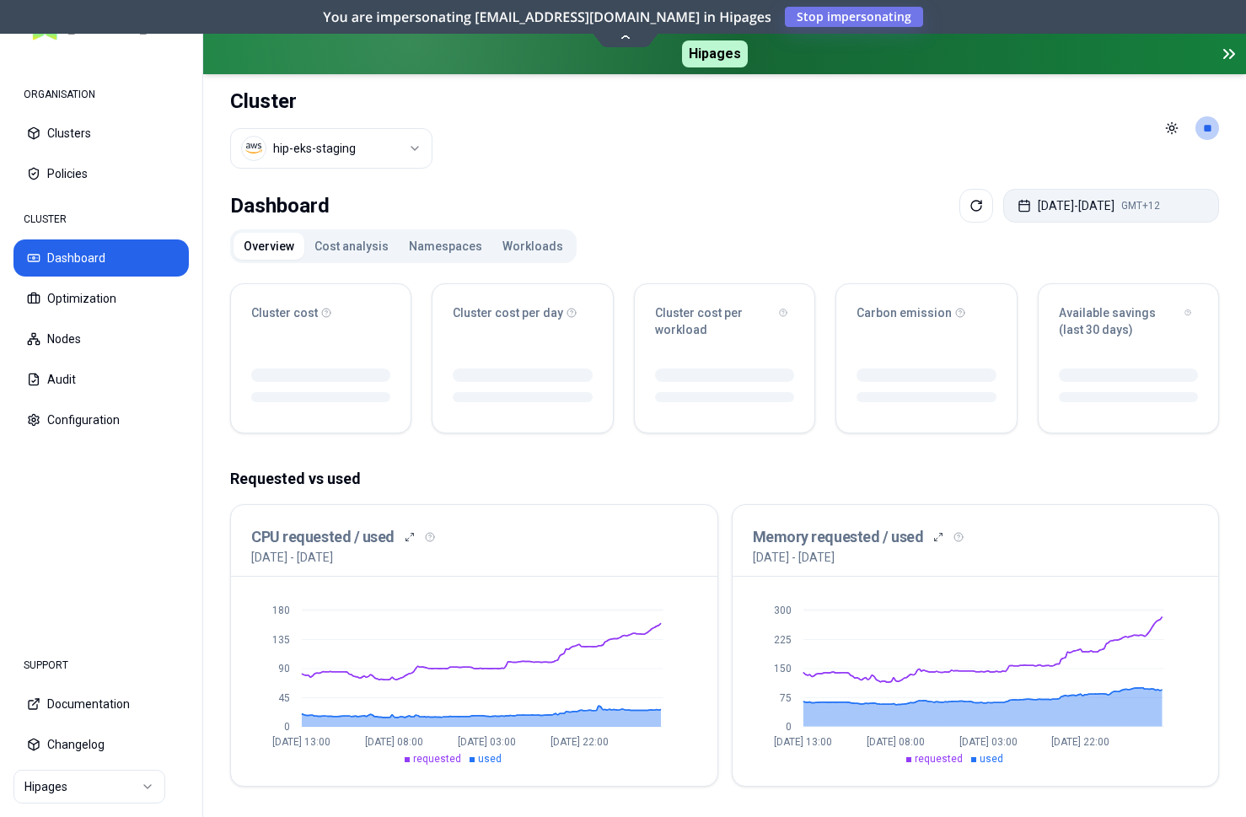
click at [1051, 196] on button "[DATE] - [DATE] GMT+12" at bounding box center [1111, 206] width 216 height 34
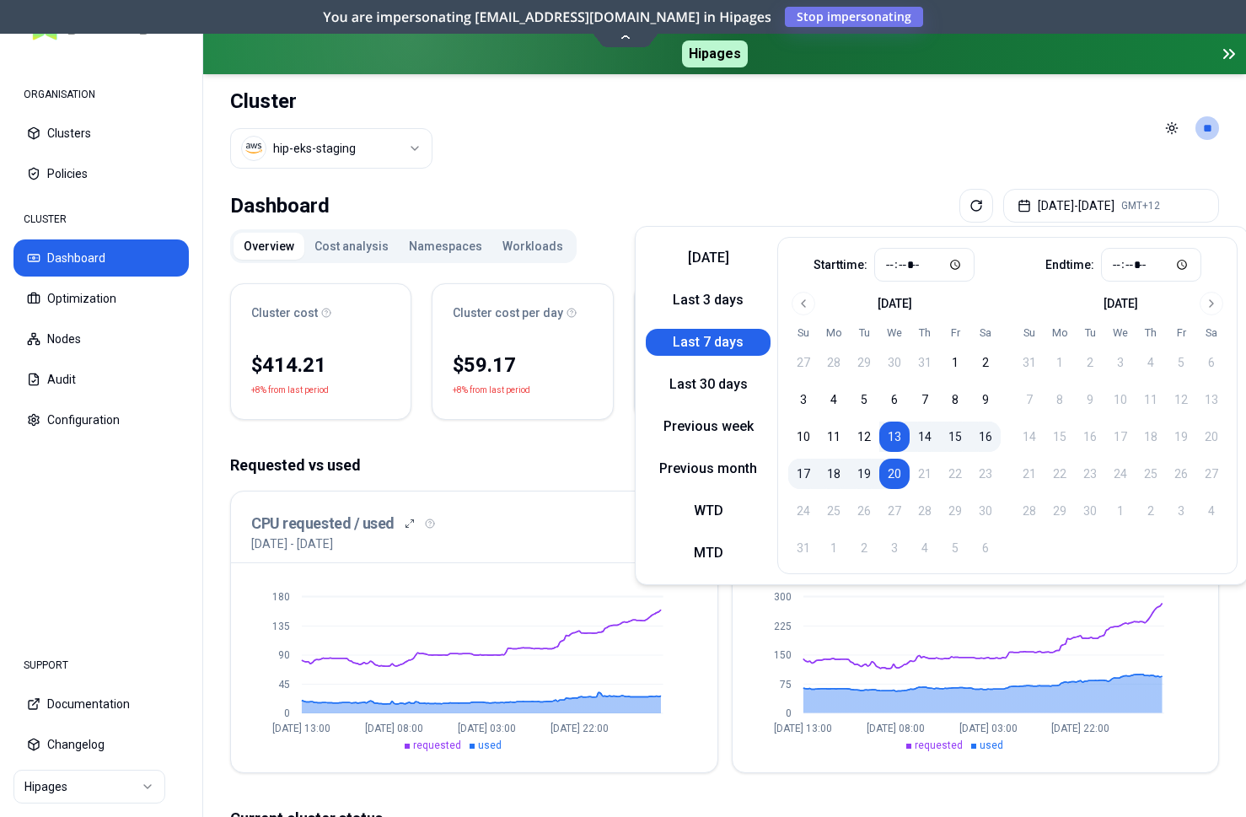
click at [713, 346] on button "Last 7 days" at bounding box center [708, 342] width 125 height 27
type input "*****"
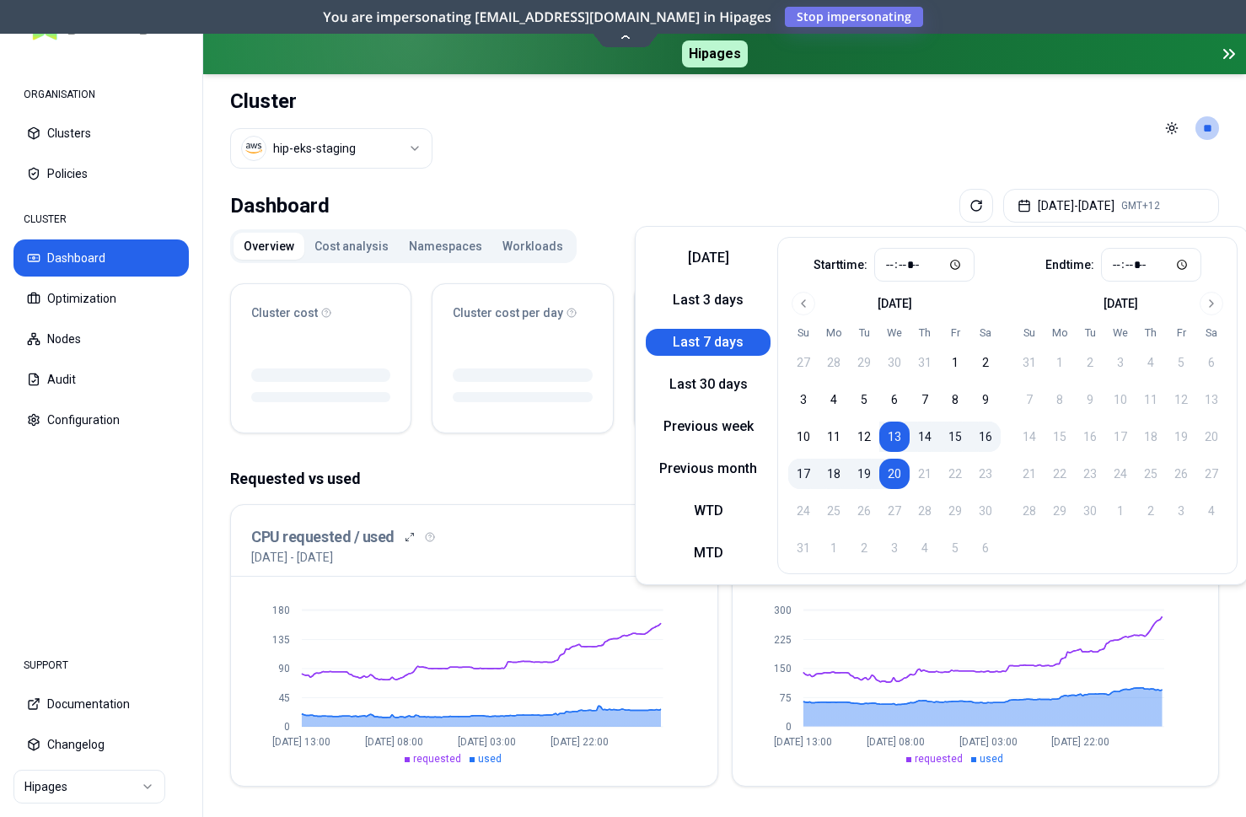
click at [579, 137] on header "Cluster hip-eks-staging Toggle theme **" at bounding box center [724, 128] width 1043 height 108
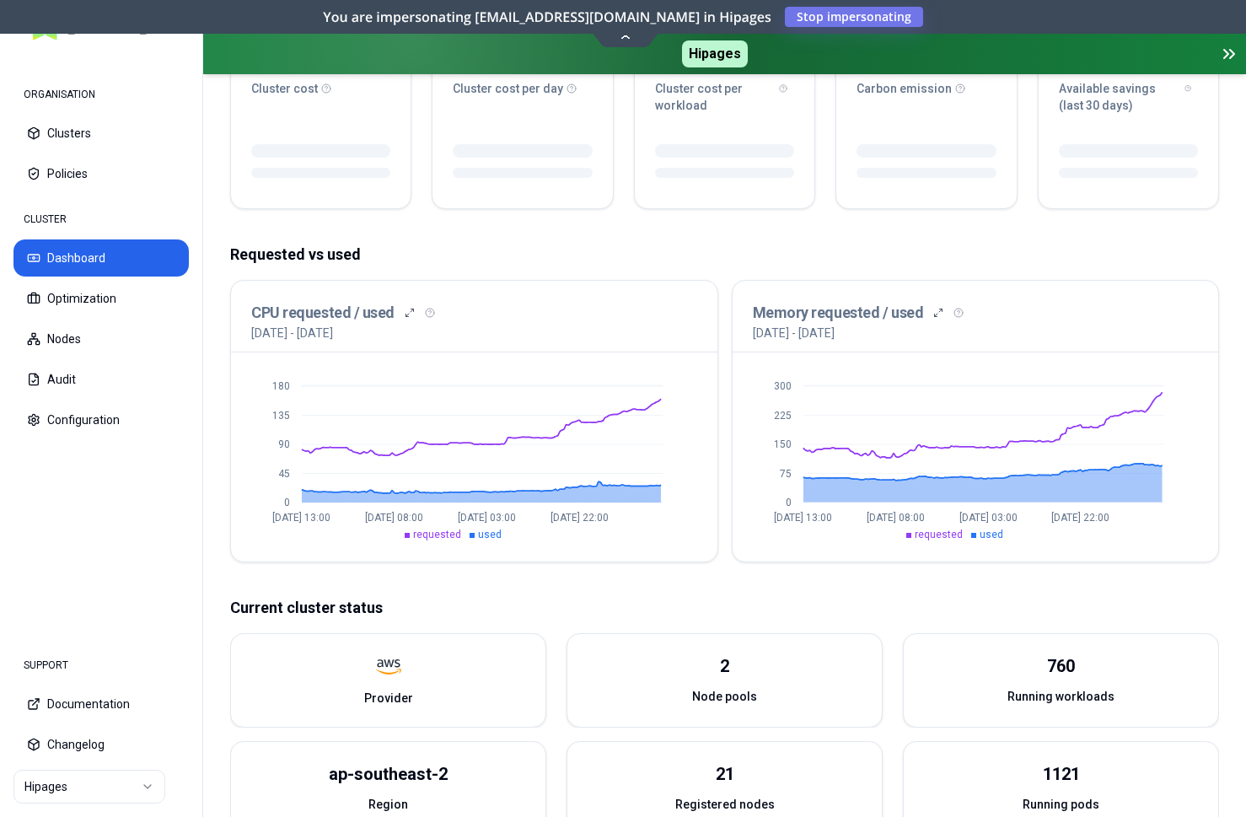
scroll to position [258, 0]
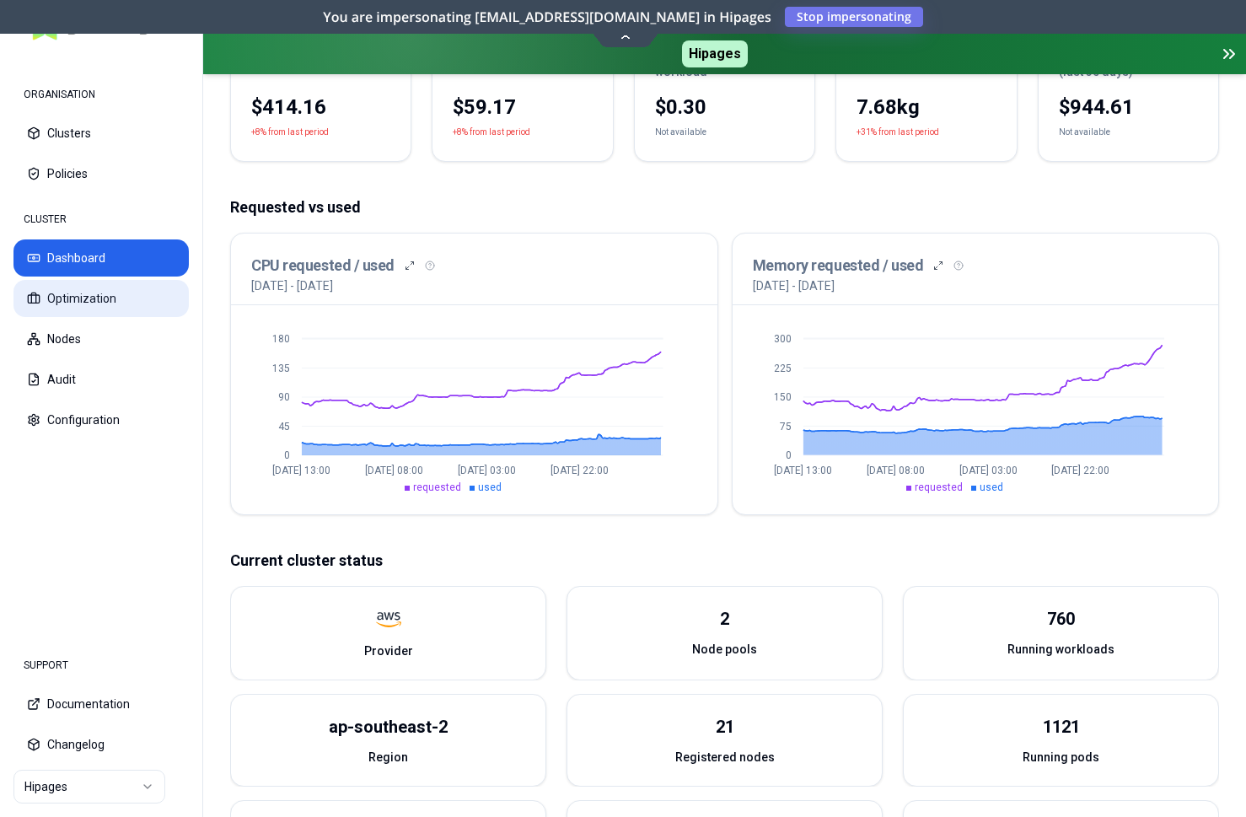
click at [110, 290] on button "Optimization" at bounding box center [100, 298] width 175 height 37
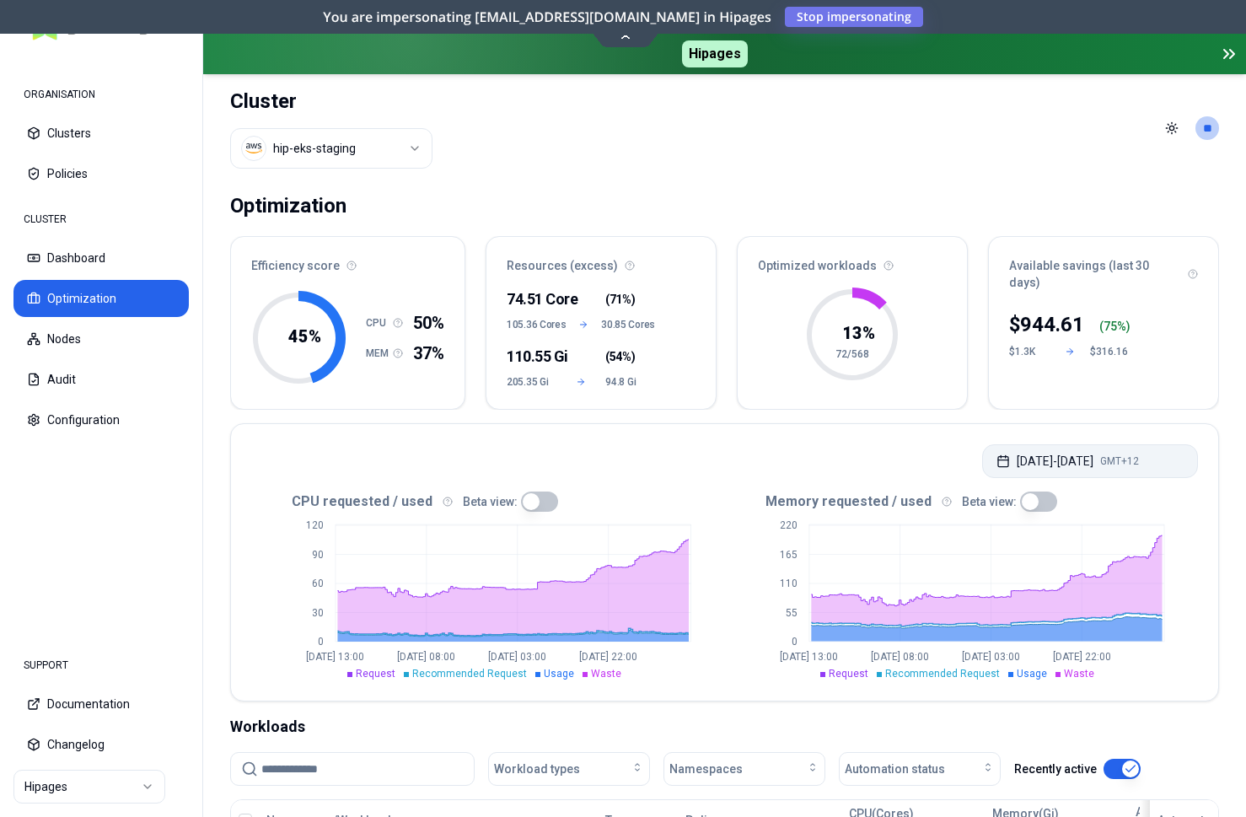
click at [1091, 470] on button "Aug 13, 2025 - Aug 20, 2025 GMT+12" at bounding box center [1090, 461] width 216 height 34
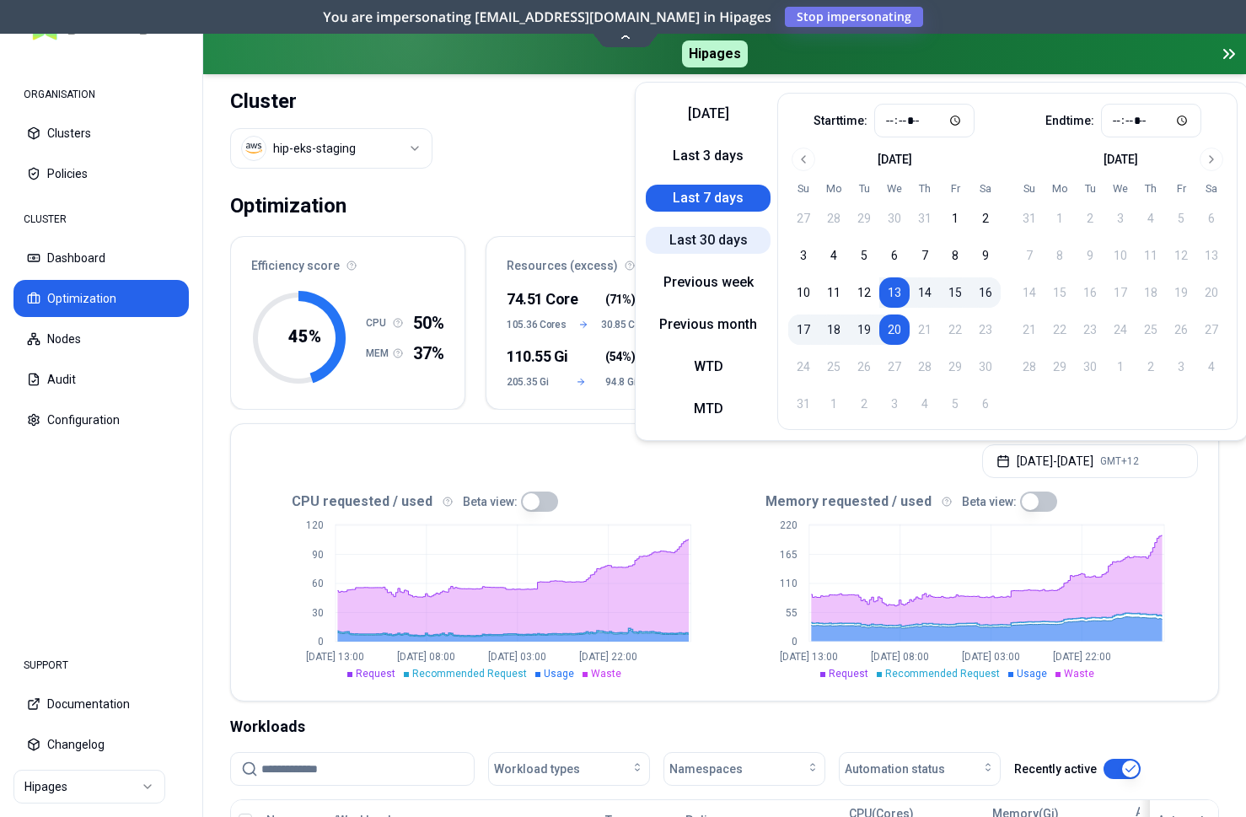
click at [709, 233] on button "Last 30 days" at bounding box center [708, 240] width 125 height 27
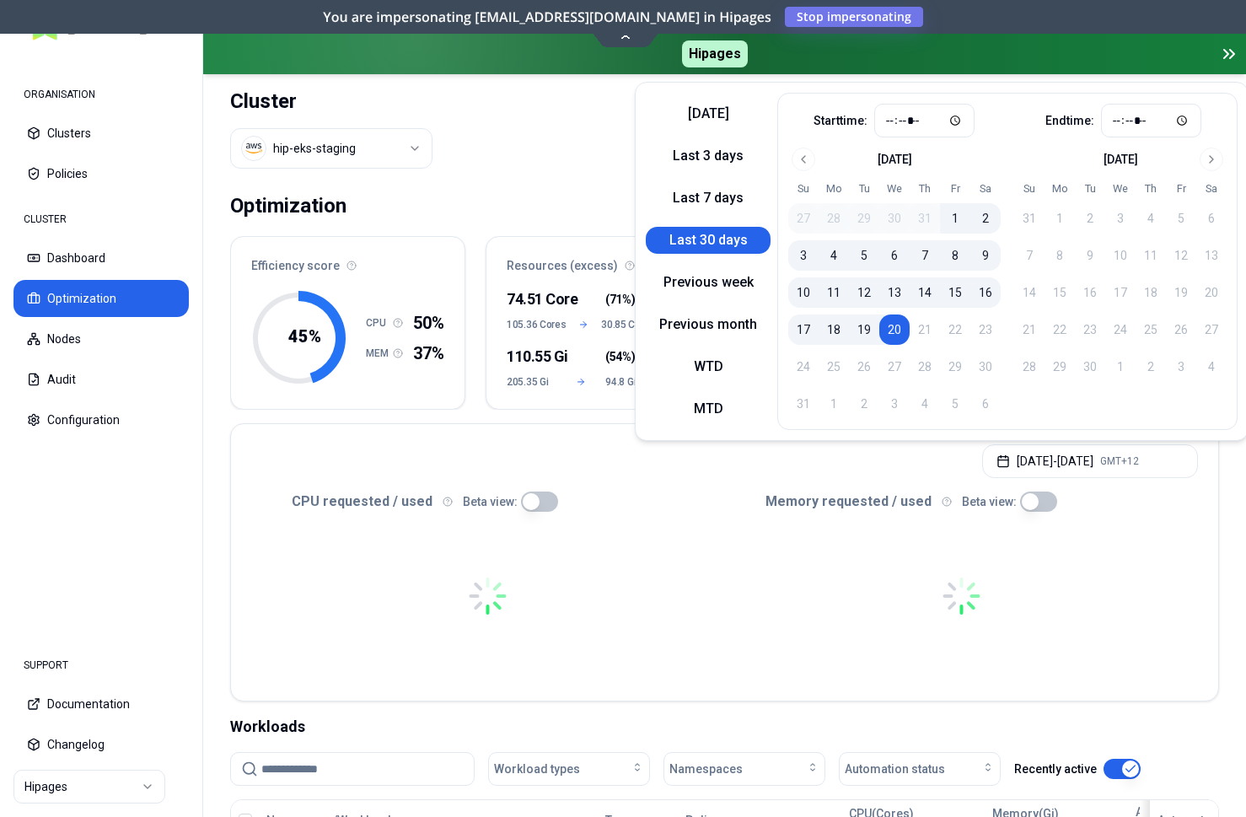
click at [889, 257] on button "6" at bounding box center [894, 255] width 30 height 30
type input "*****"
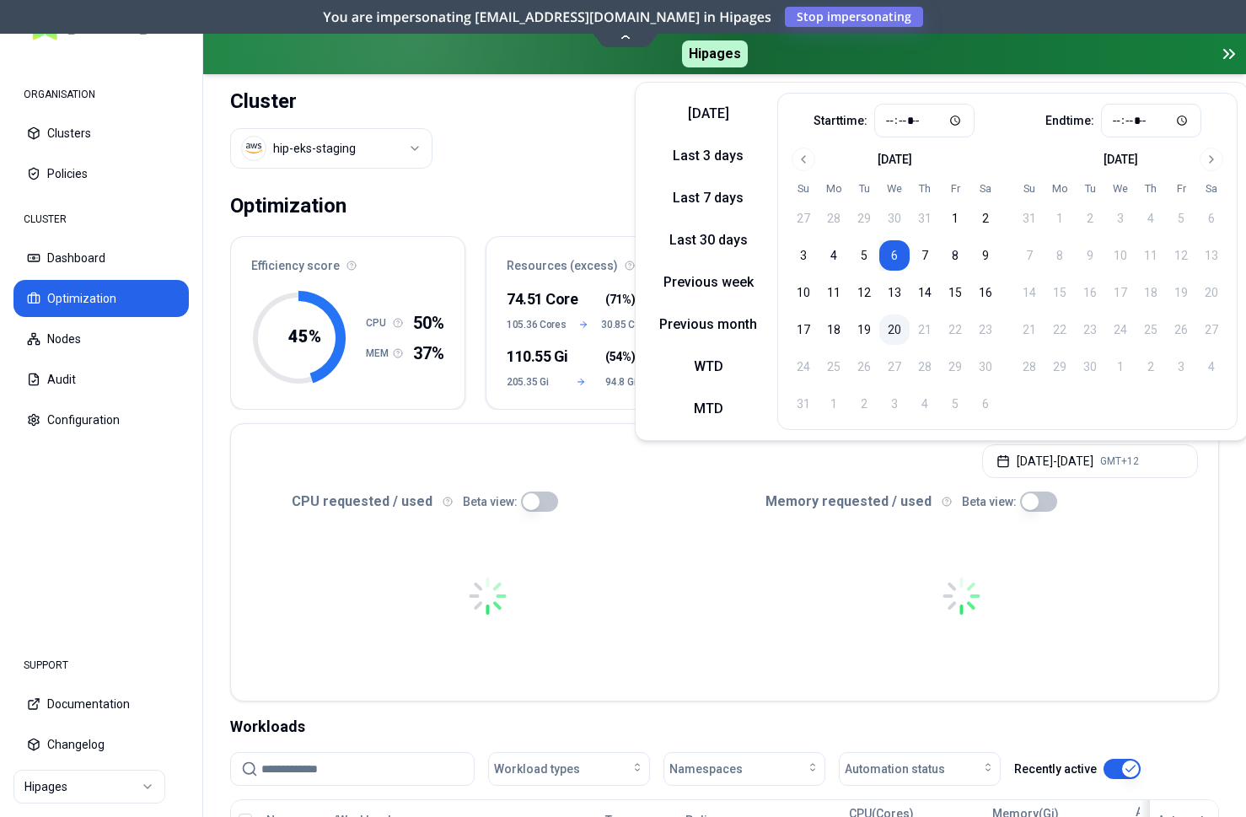
click at [898, 332] on button "20" at bounding box center [894, 330] width 30 height 30
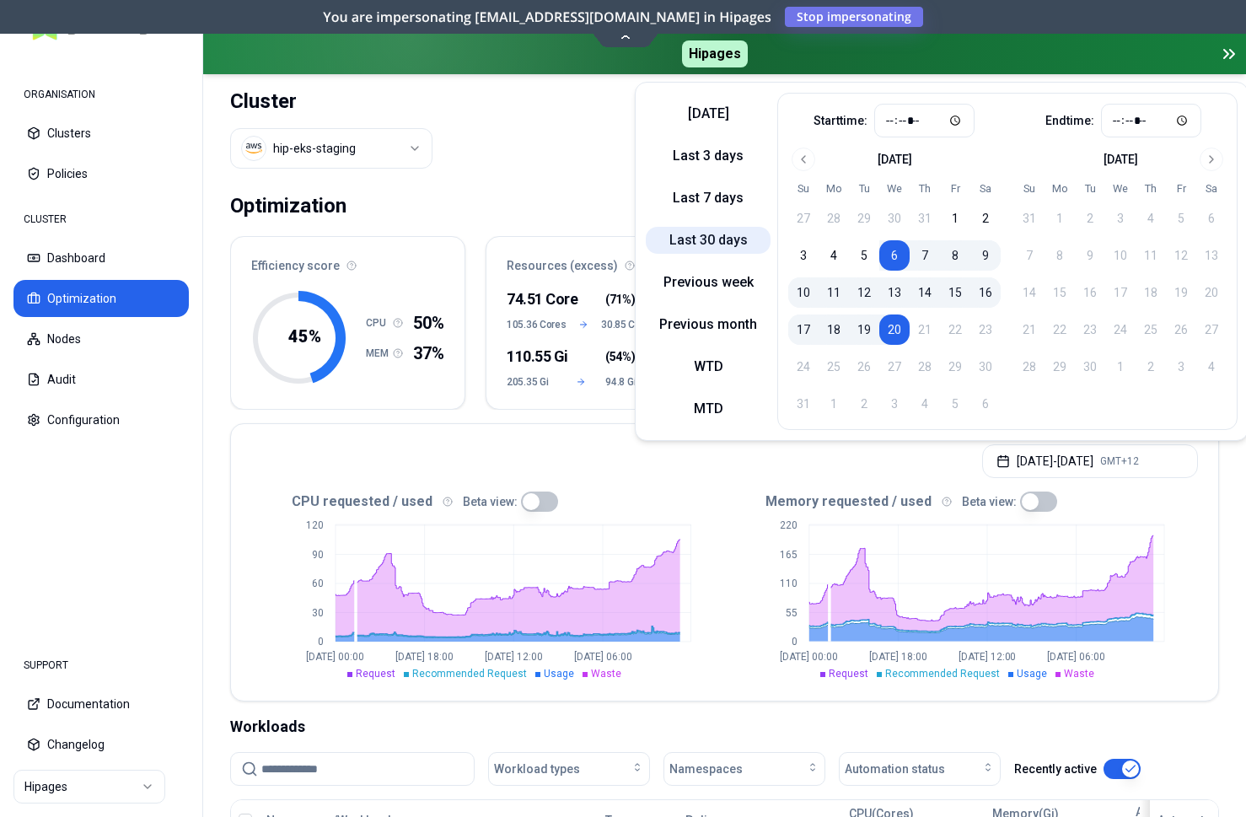
click at [693, 240] on button "Last 30 days" at bounding box center [708, 240] width 125 height 27
type input "*****"
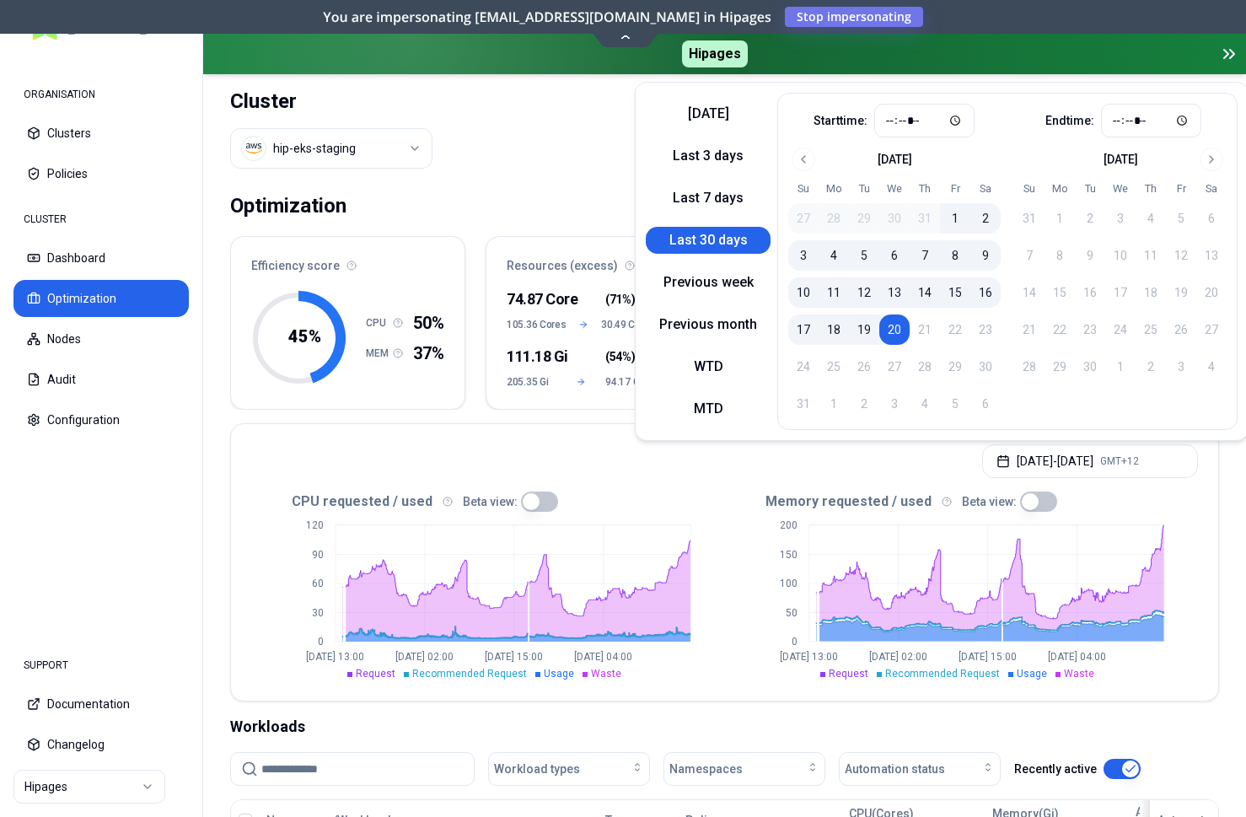
click at [659, 495] on div "CPU requested / used Beta view:" at bounding box center [488, 502] width 474 height 20
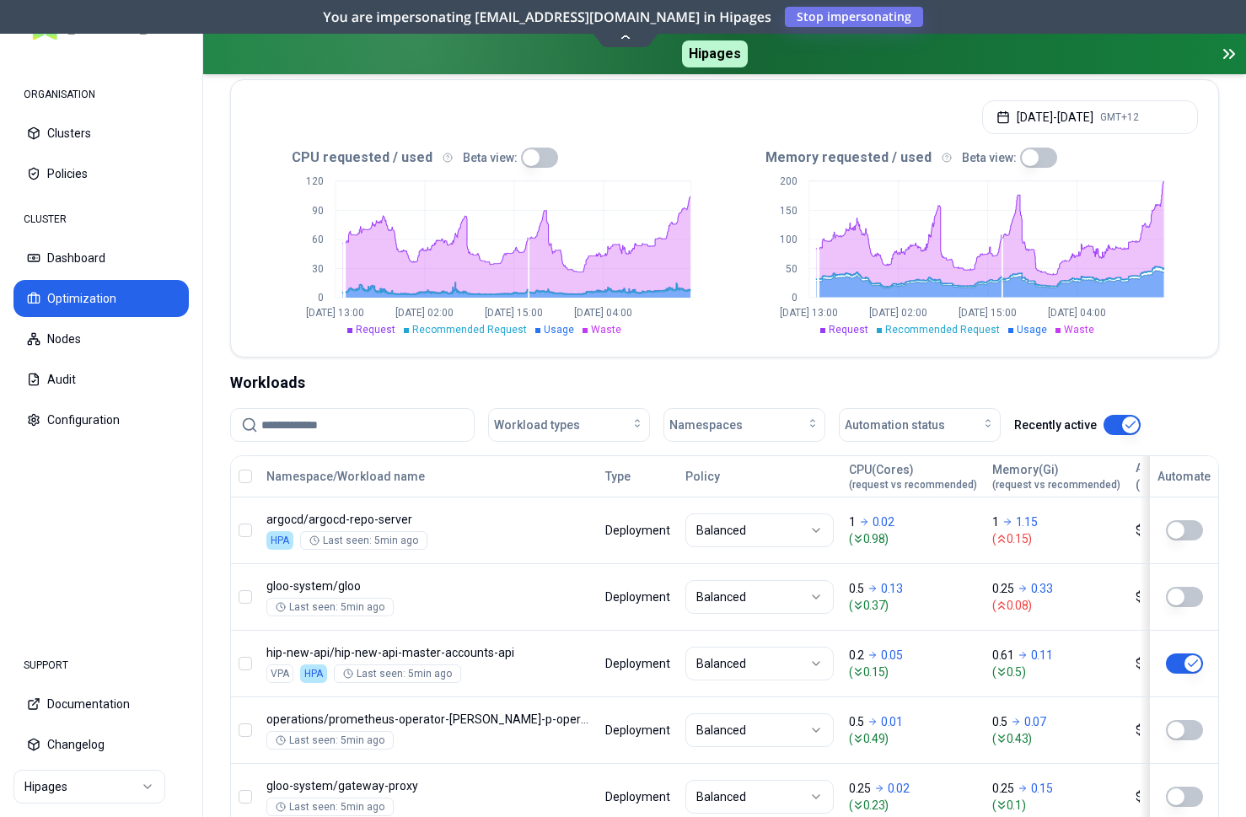
click at [142, 784] on html "ORGANISATION Clusters Policies CLUSTER Dashboard Optimization Nodes Audit Confi…" at bounding box center [623, 408] width 1246 height 817
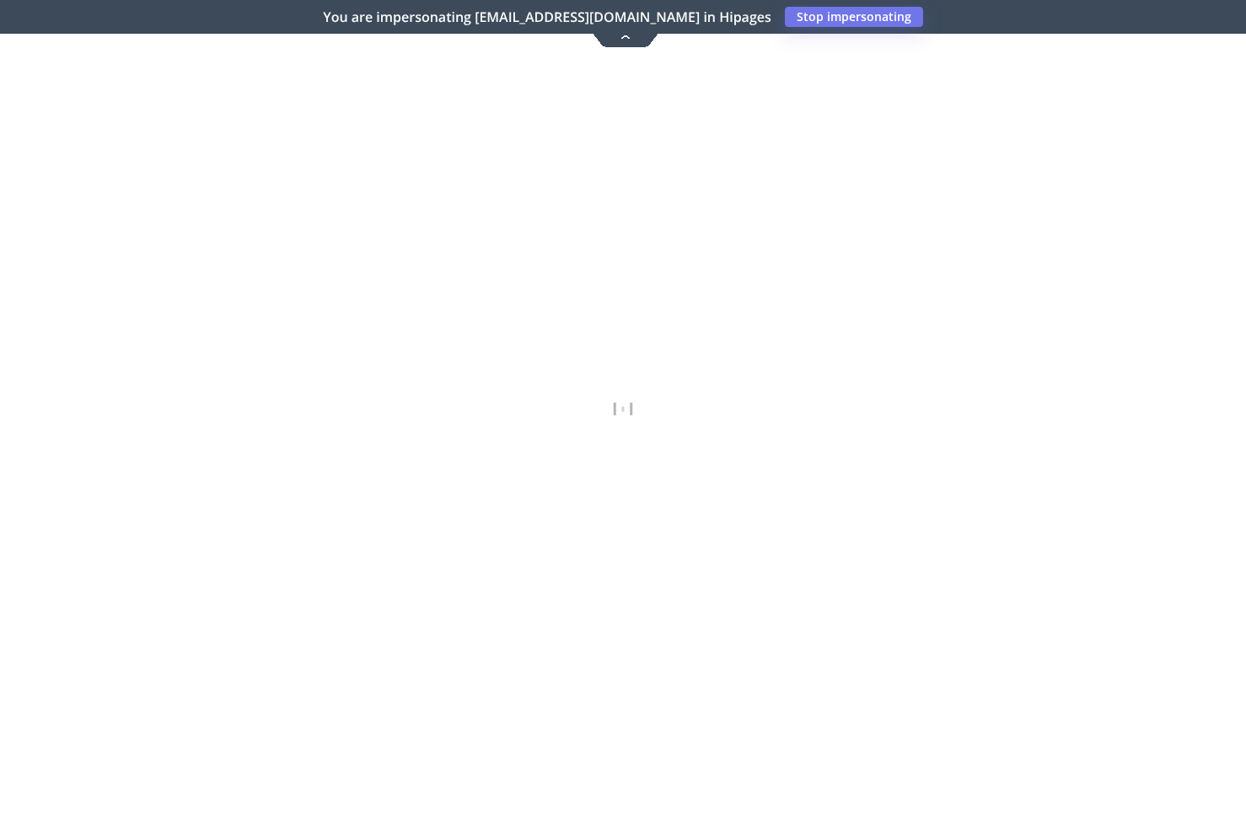
scroll to position [344, 0]
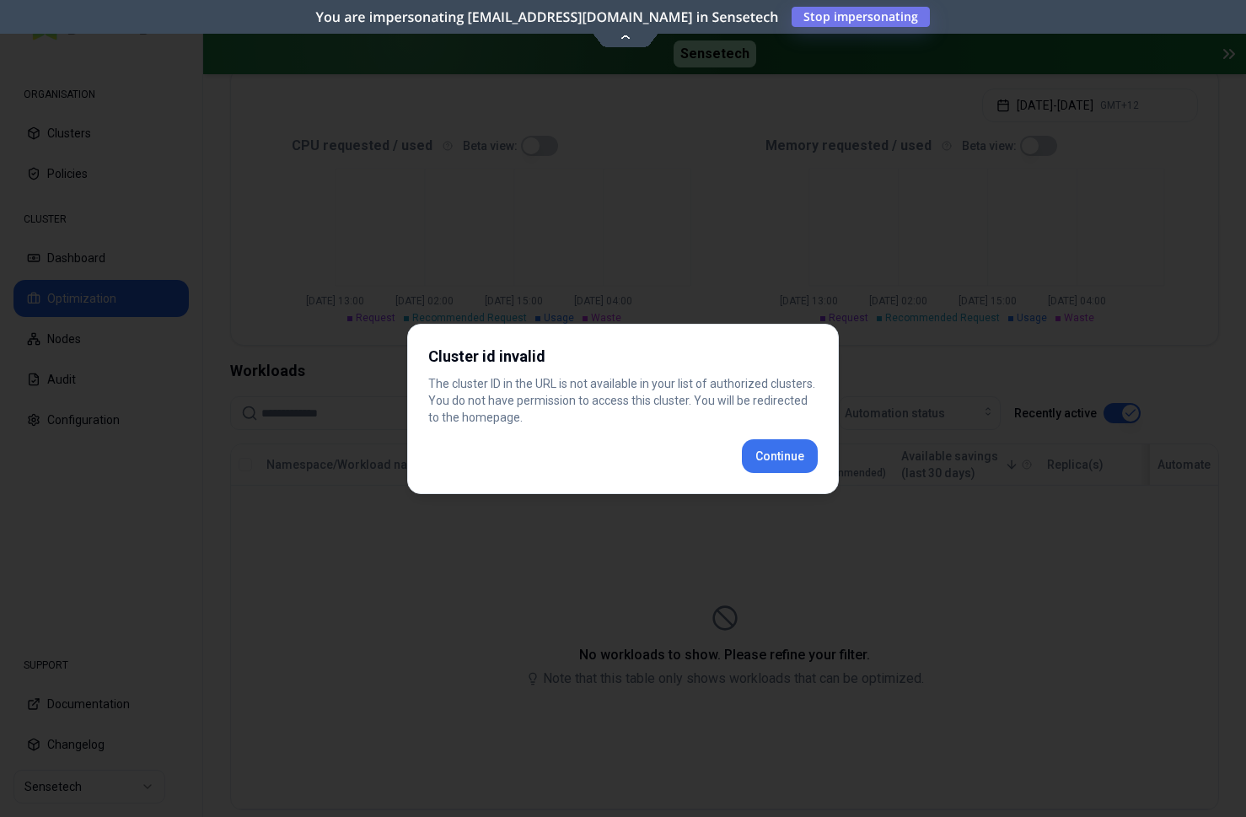
click at [750, 465] on div "Cluster id invalid The cluster ID in the URL is not available in your list of a…" at bounding box center [623, 409] width 432 height 170
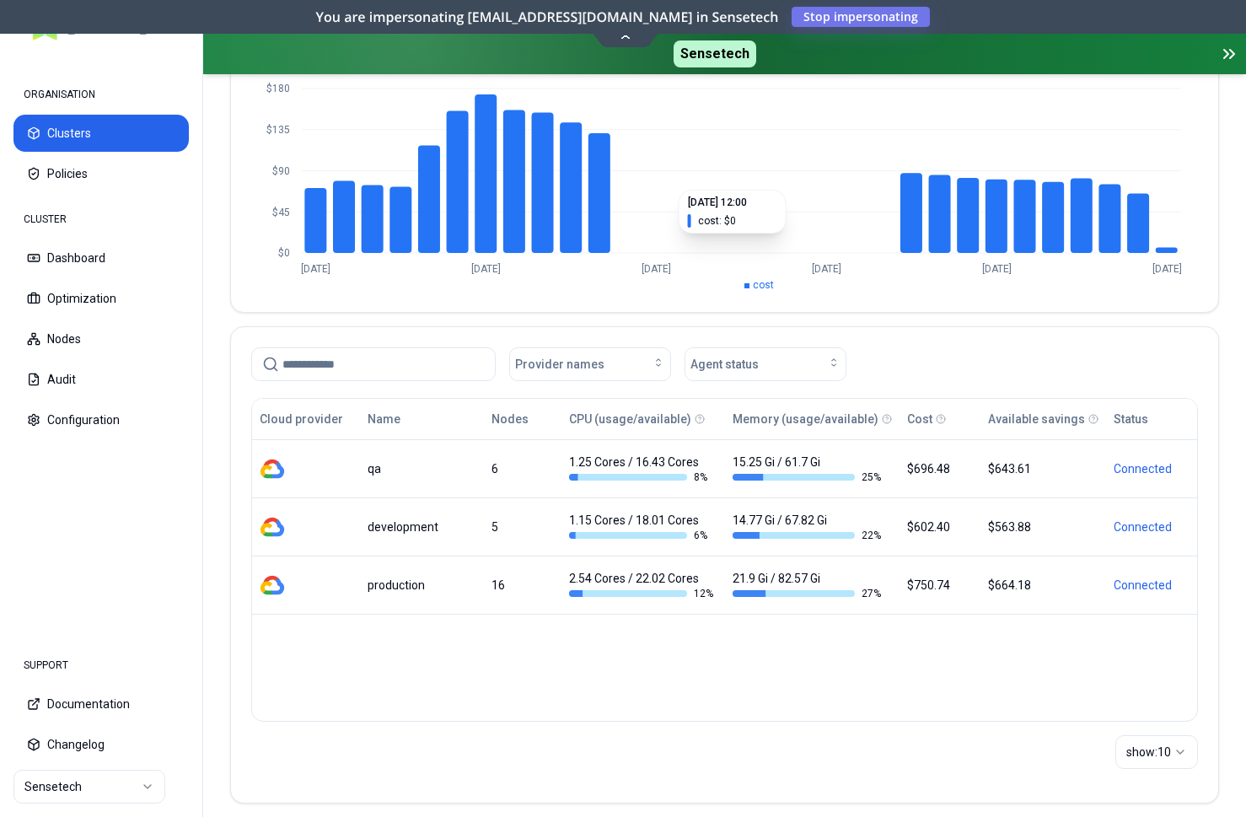
scroll to position [226, 0]
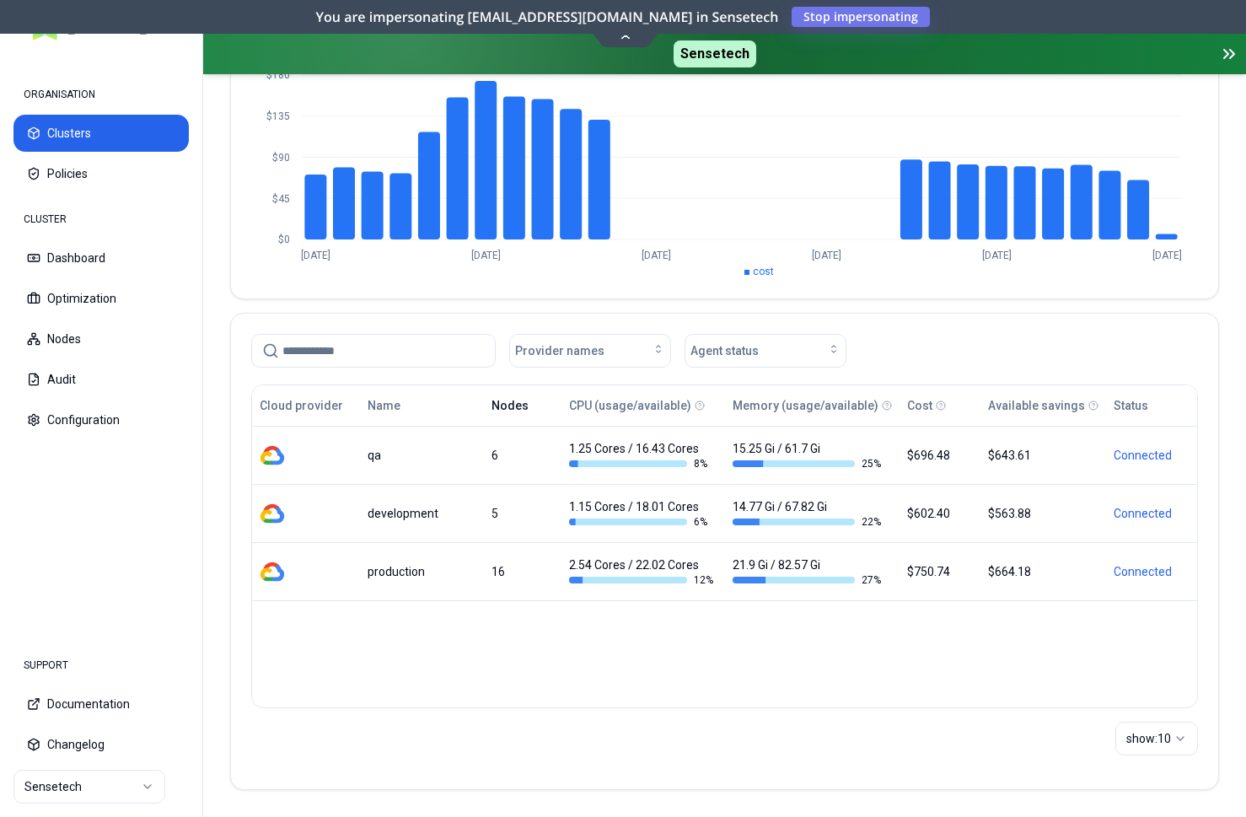
click at [509, 402] on button "Nodes" at bounding box center [510, 406] width 37 height 34
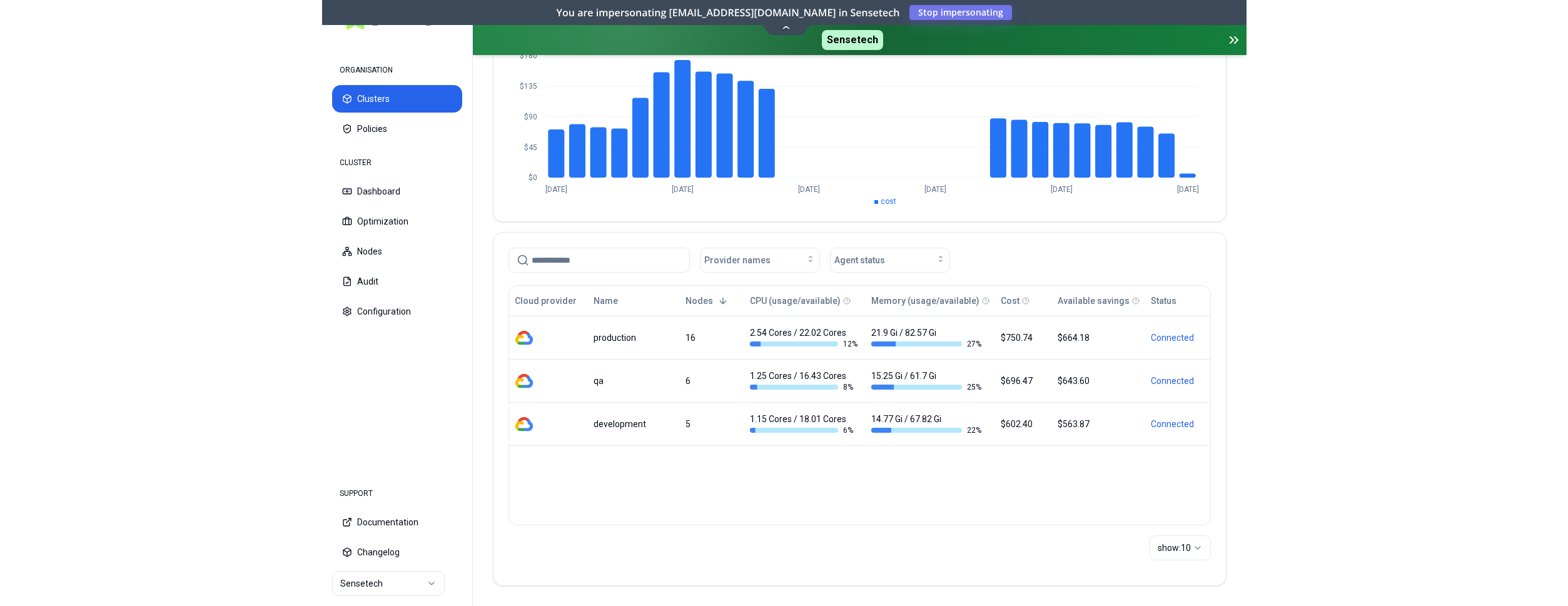
scroll to position [160, 0]
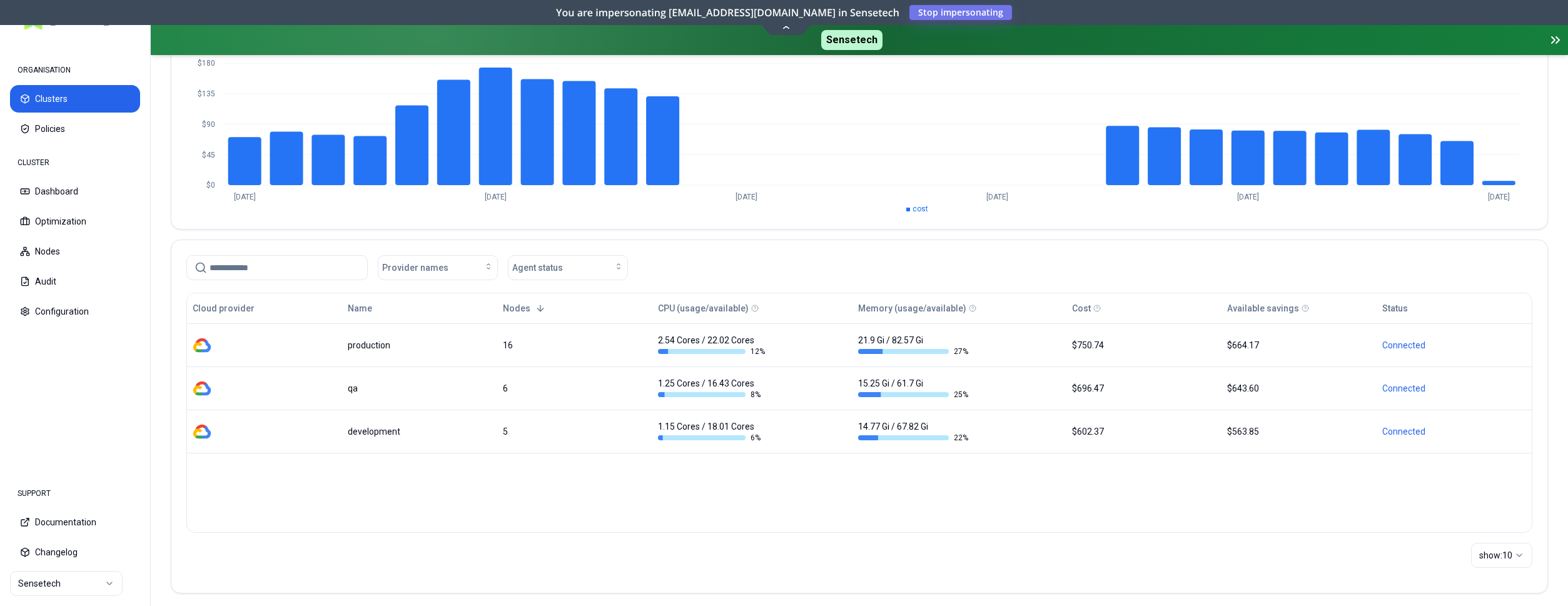
click at [300, 531] on div "Cloud provider Name Nodes CPU (usage/available) Memory (usage/available) Cost A…" at bounding box center [859, 413] width 1346 height 240
